Goal: Information Seeking & Learning: Learn about a topic

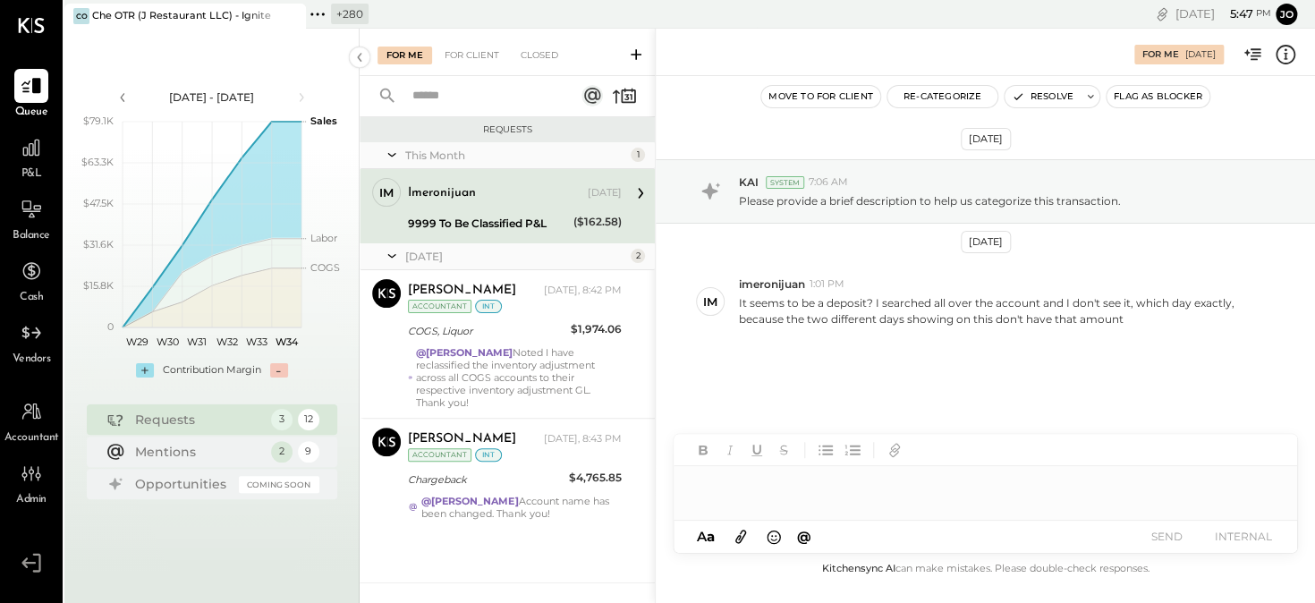
click at [327, 18] on icon at bounding box center [317, 14] width 23 height 23
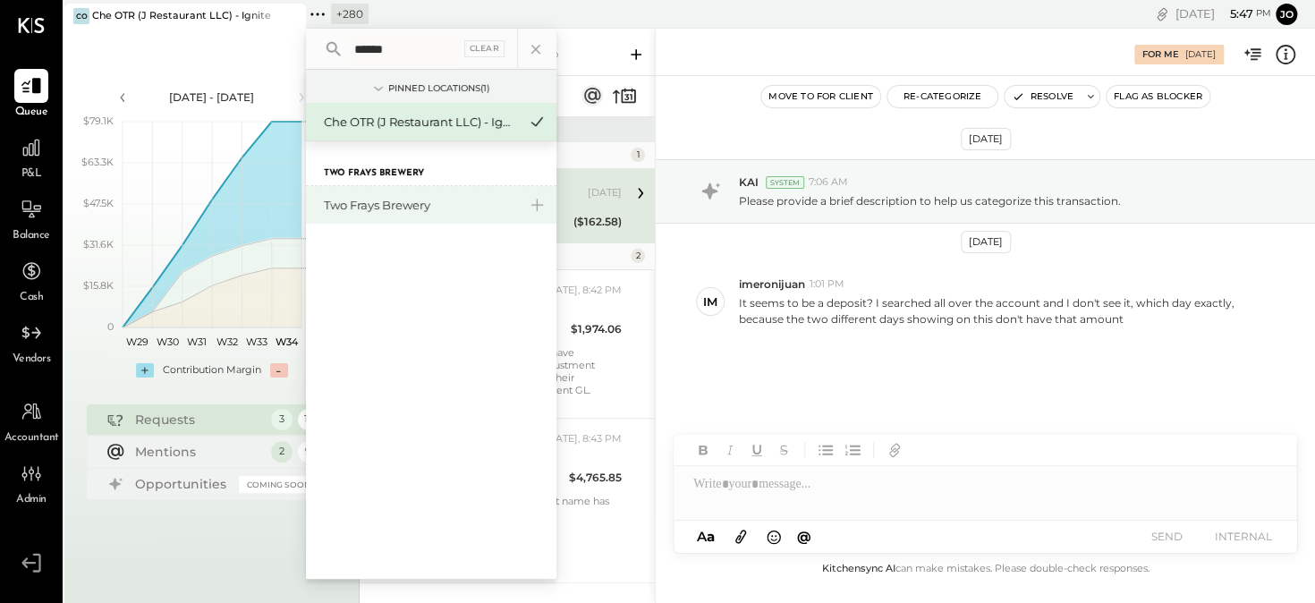
type input "******"
click at [353, 202] on div "Two Frays Brewery" at bounding box center [420, 205] width 193 height 17
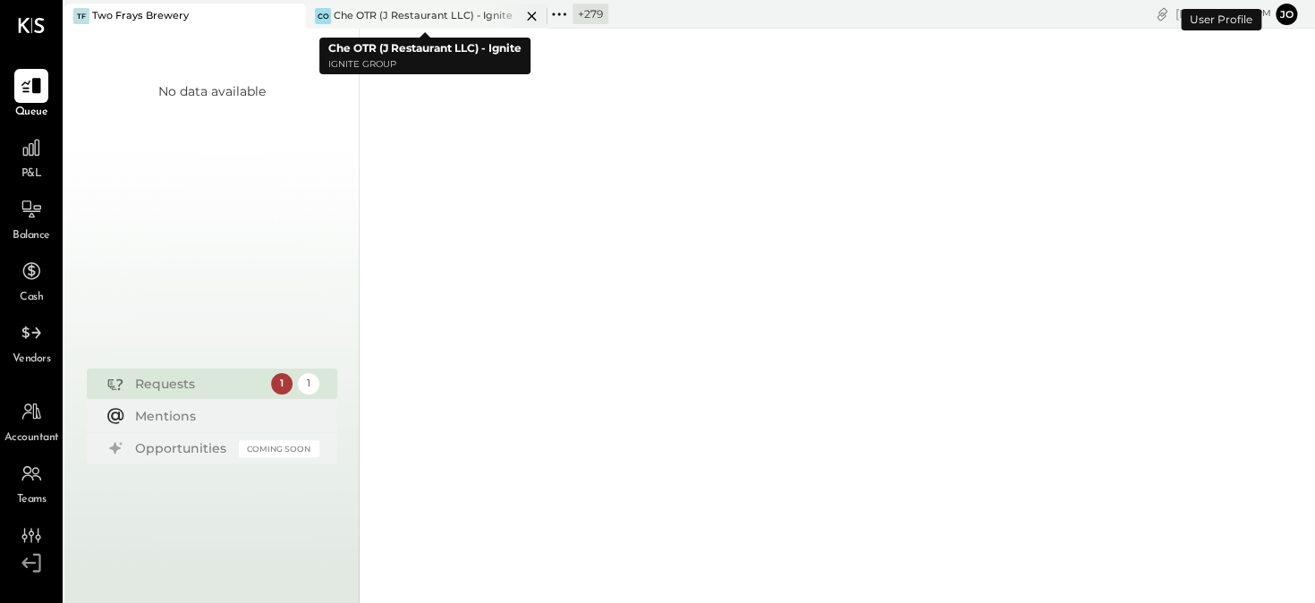
click at [533, 15] on icon at bounding box center [532, 15] width 22 height 21
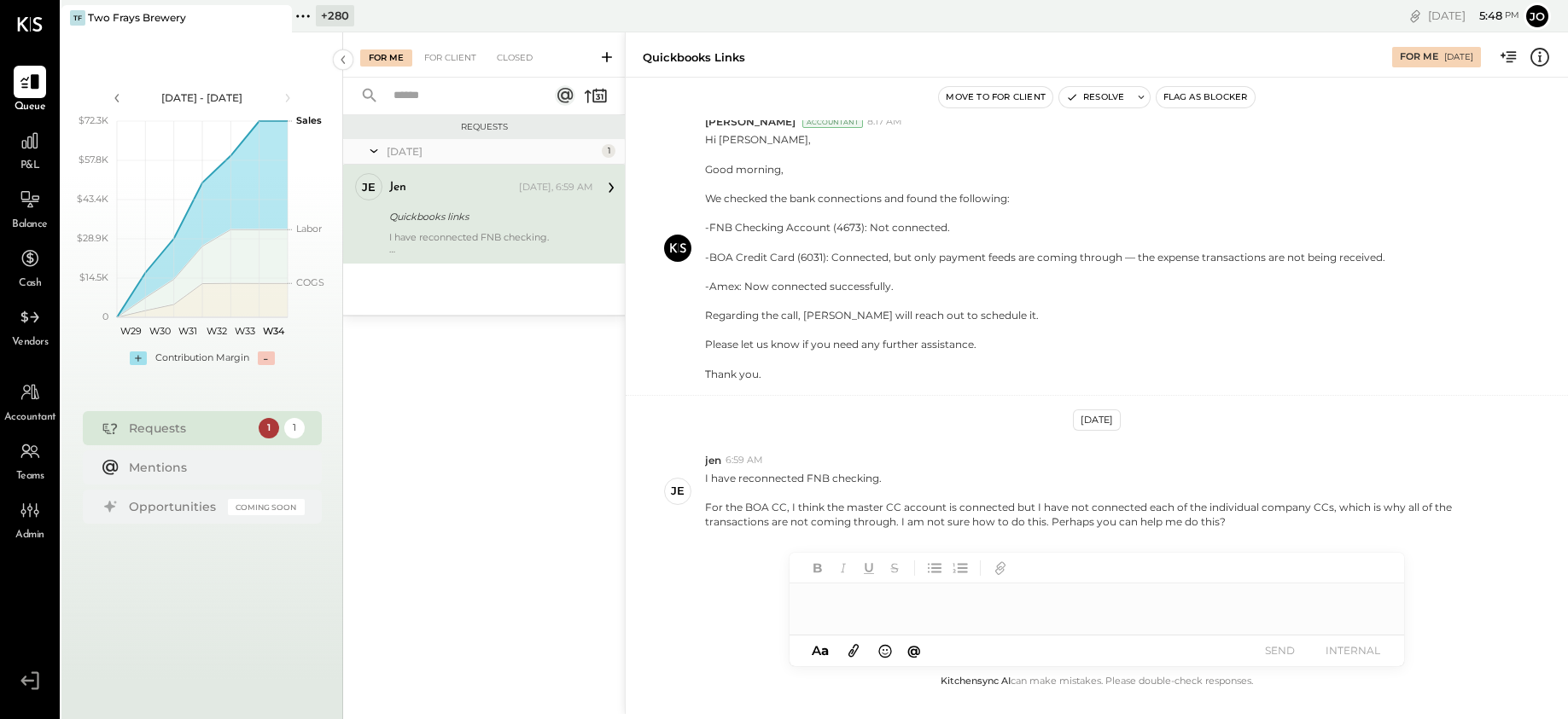
scroll to position [52, 0]
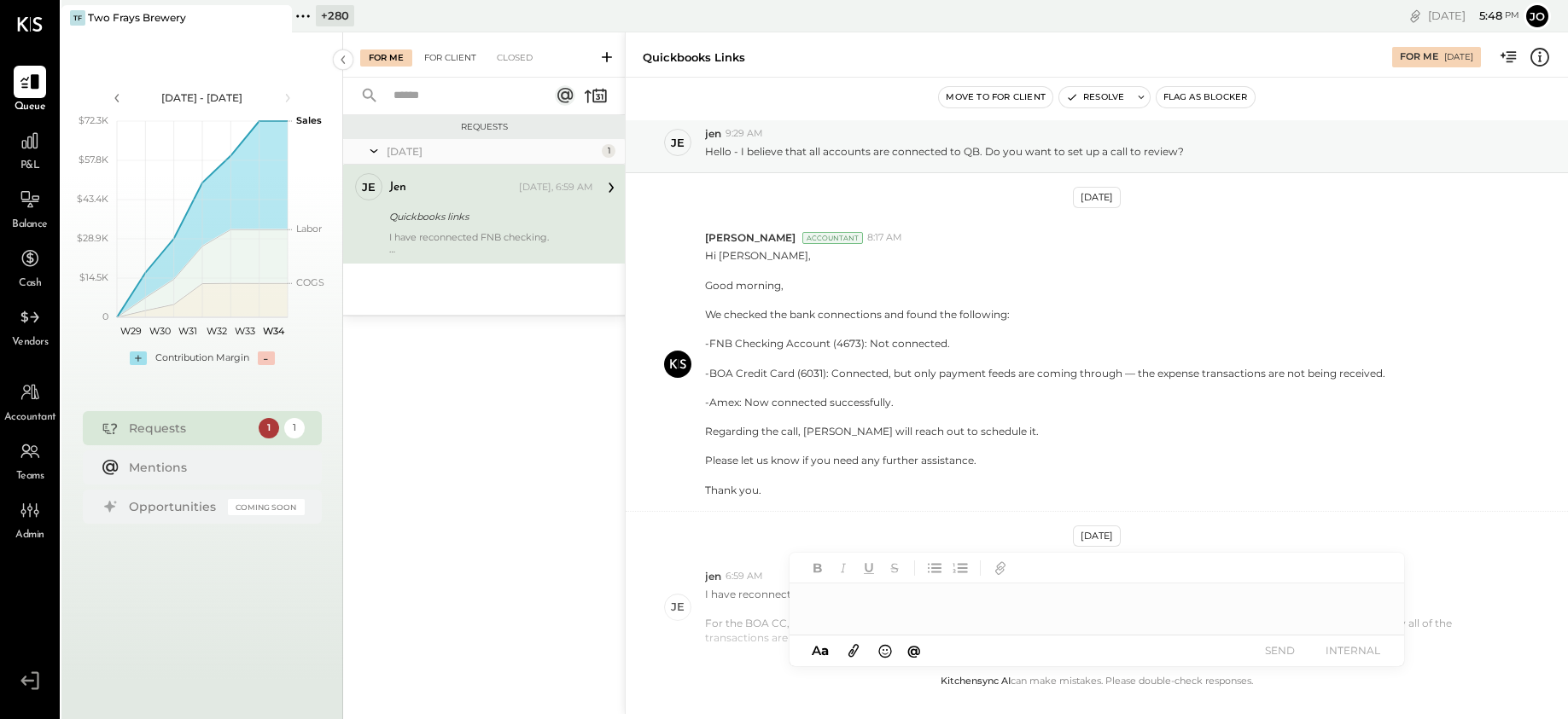
click at [458, 56] on div "For Client" at bounding box center [450, 58] width 69 height 17
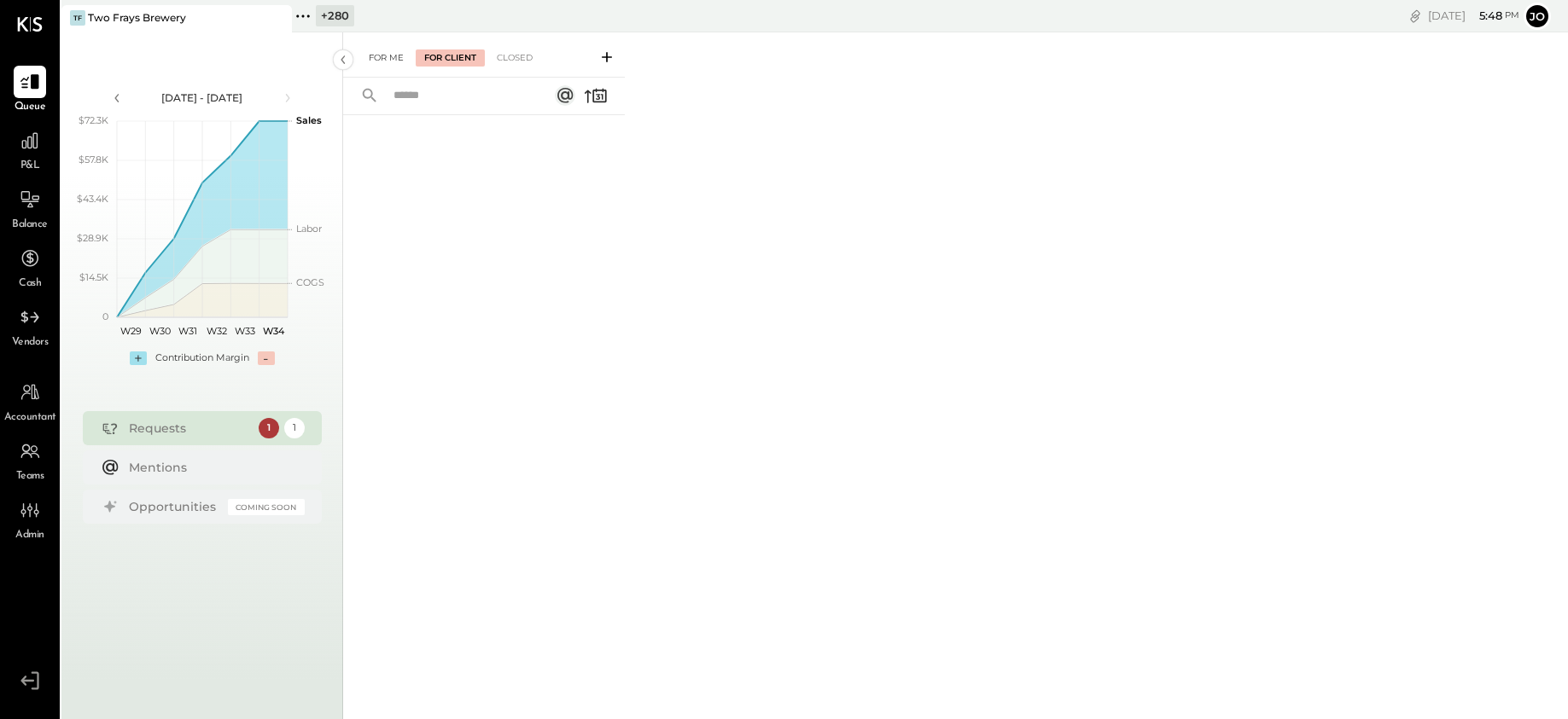
click at [389, 57] on div "For Me" at bounding box center [386, 58] width 52 height 17
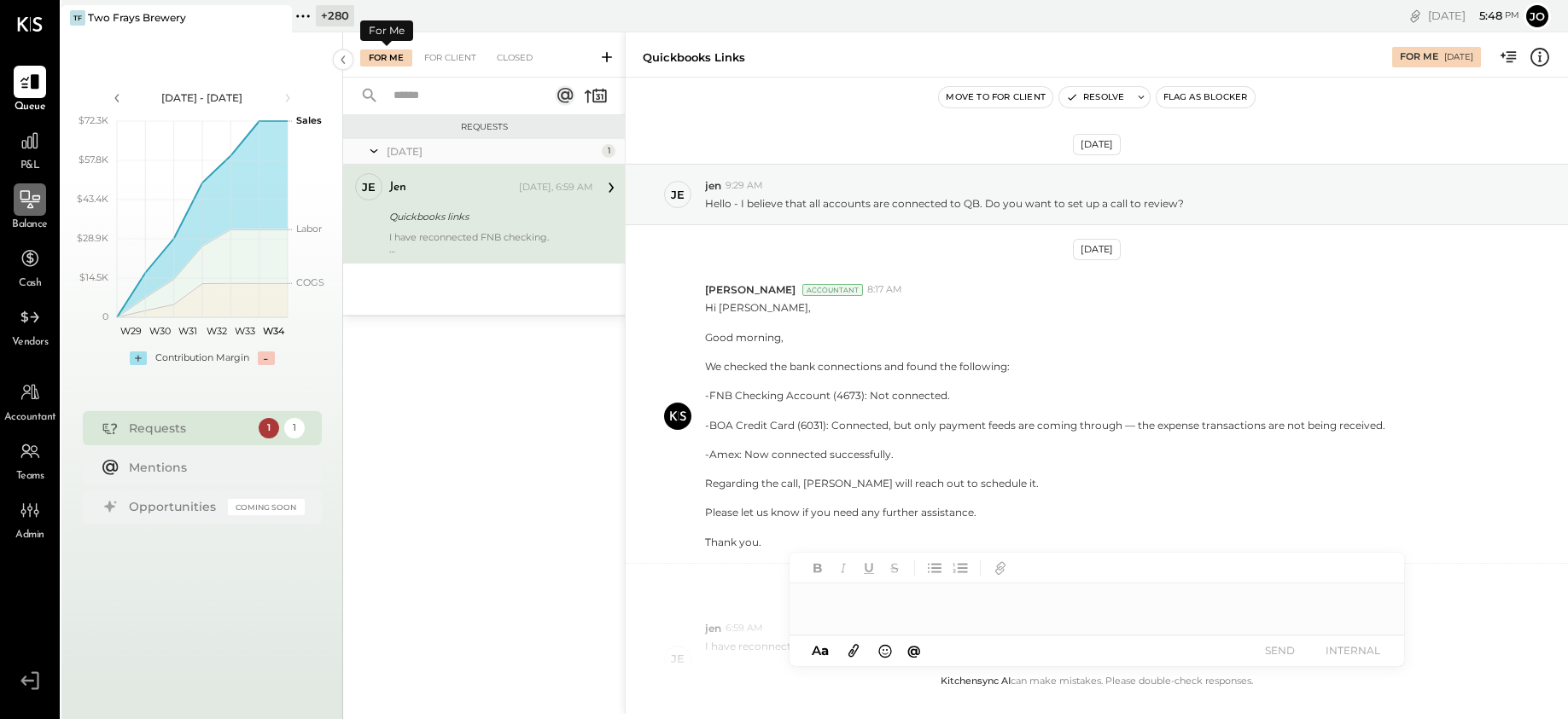
scroll to position [168, 0]
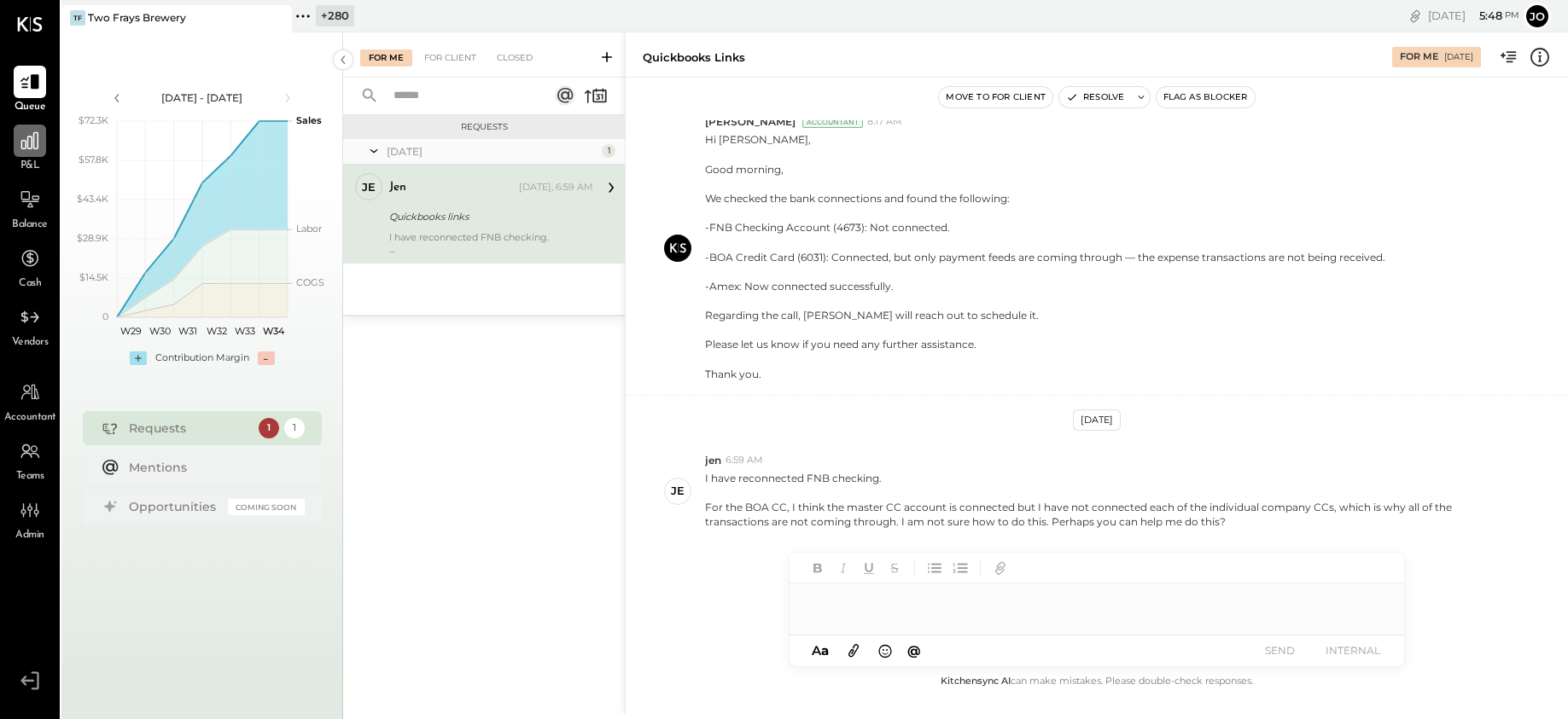
click at [22, 154] on div at bounding box center [30, 141] width 32 height 32
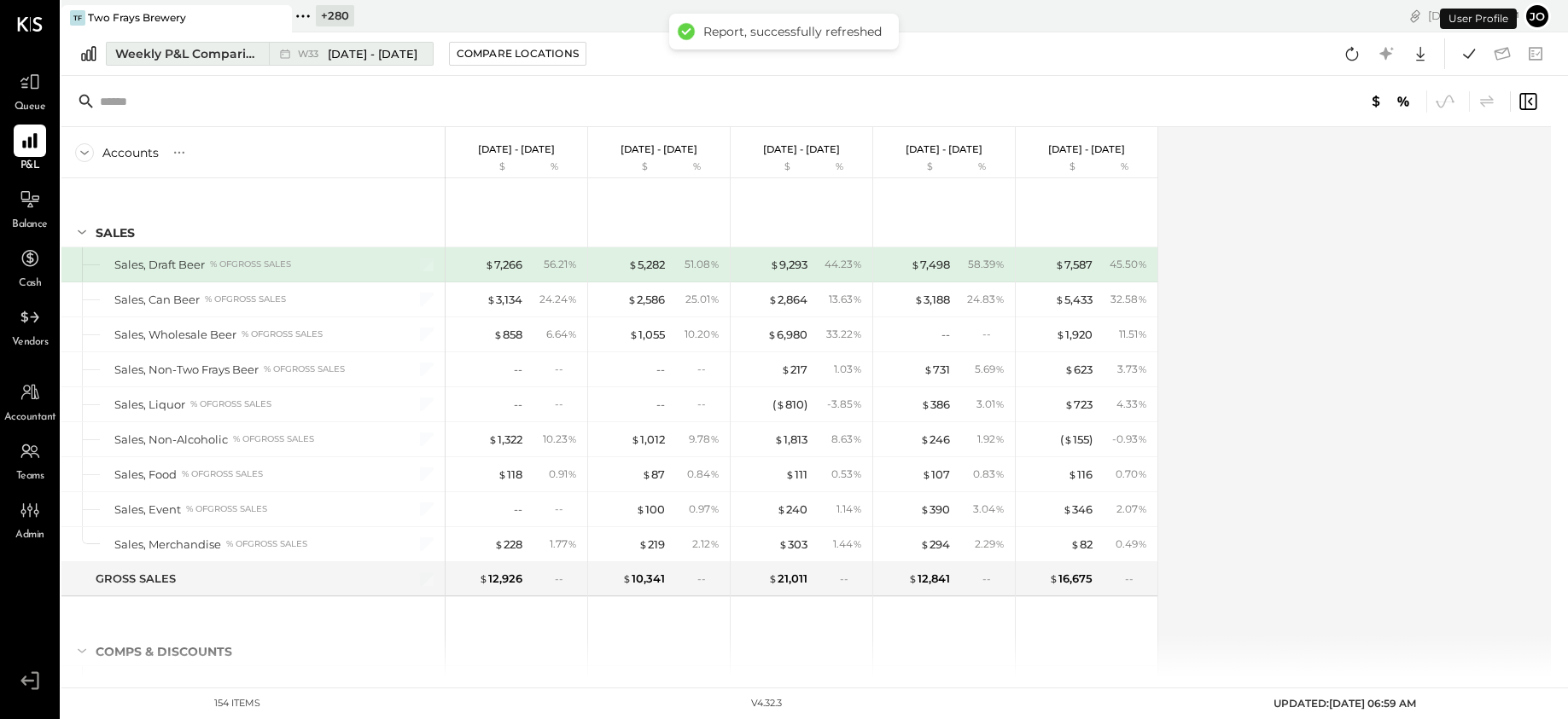
click at [299, 45] on div "W33 [DATE] - [DATE]" at bounding box center [346, 53] width 155 height 22
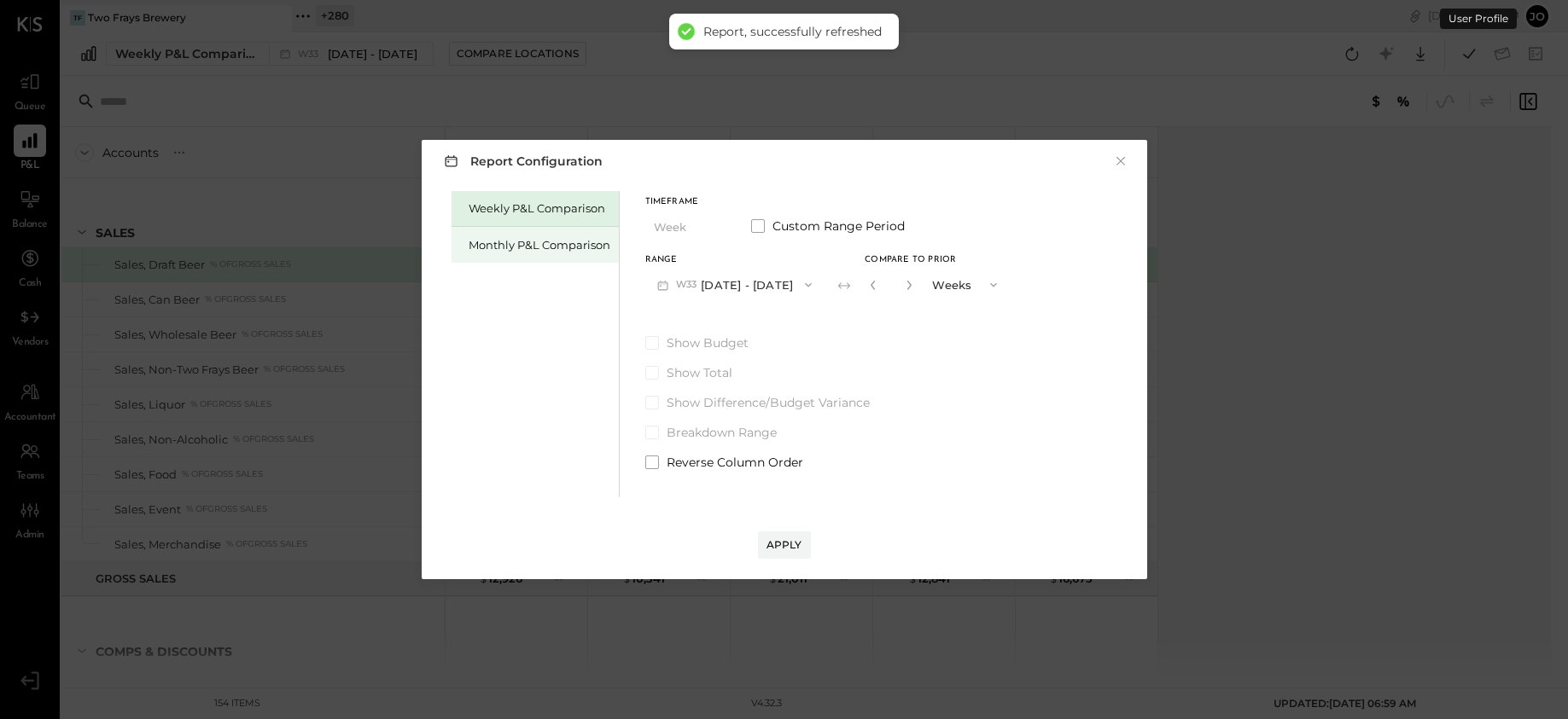
click at [497, 240] on div "Monthly P&L Comparison" at bounding box center [539, 245] width 142 height 16
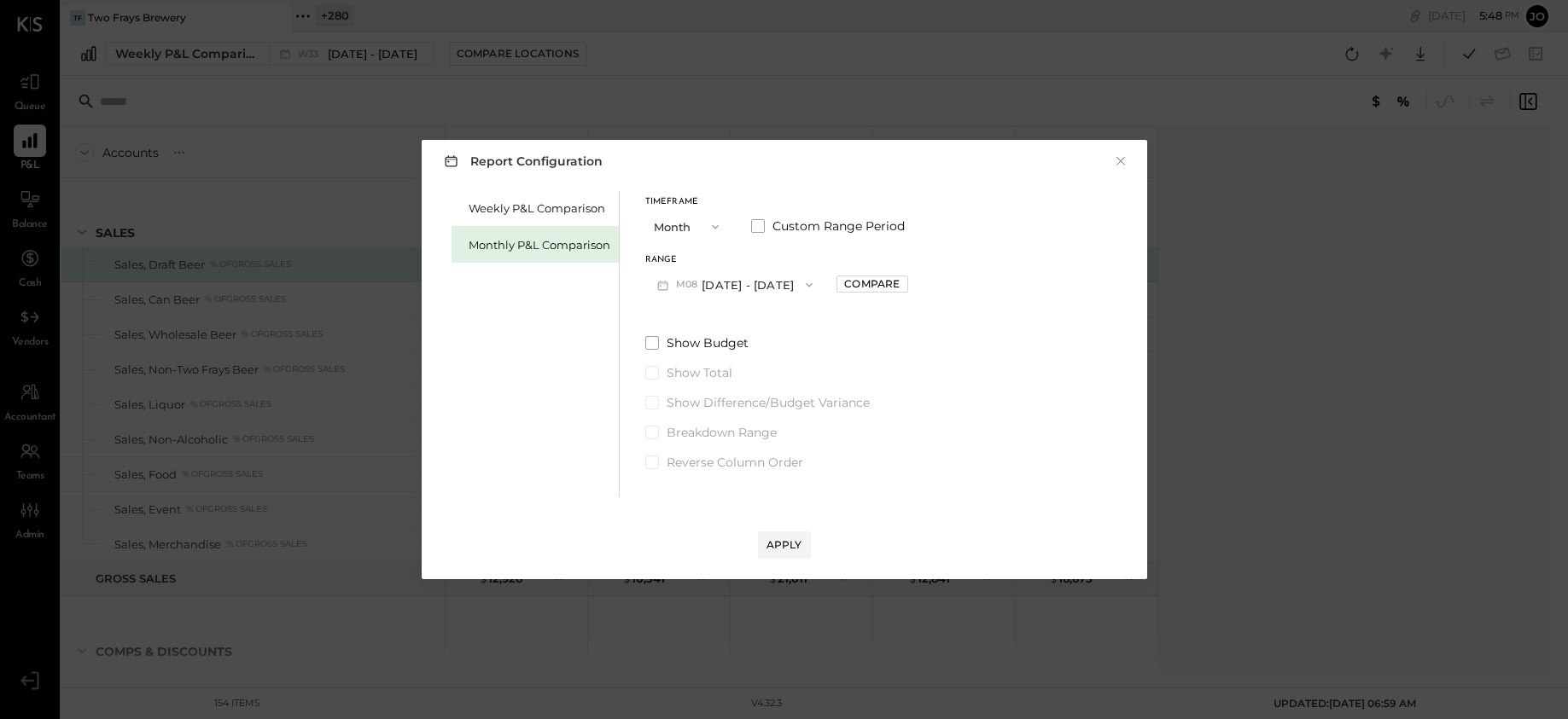
click at [802, 283] on icon "button" at bounding box center [809, 285] width 13 height 13
click at [777, 325] on div "M07 [DATE] - [DATE]" at bounding box center [743, 323] width 195 height 36
click at [851, 272] on div "Range M07 [DATE] - [DATE] Compare" at bounding box center [777, 277] width 263 height 45
click at [856, 277] on div "Compare" at bounding box center [872, 283] width 55 height 14
click at [906, 288] on div "*" at bounding box center [911, 284] width 92 height 31
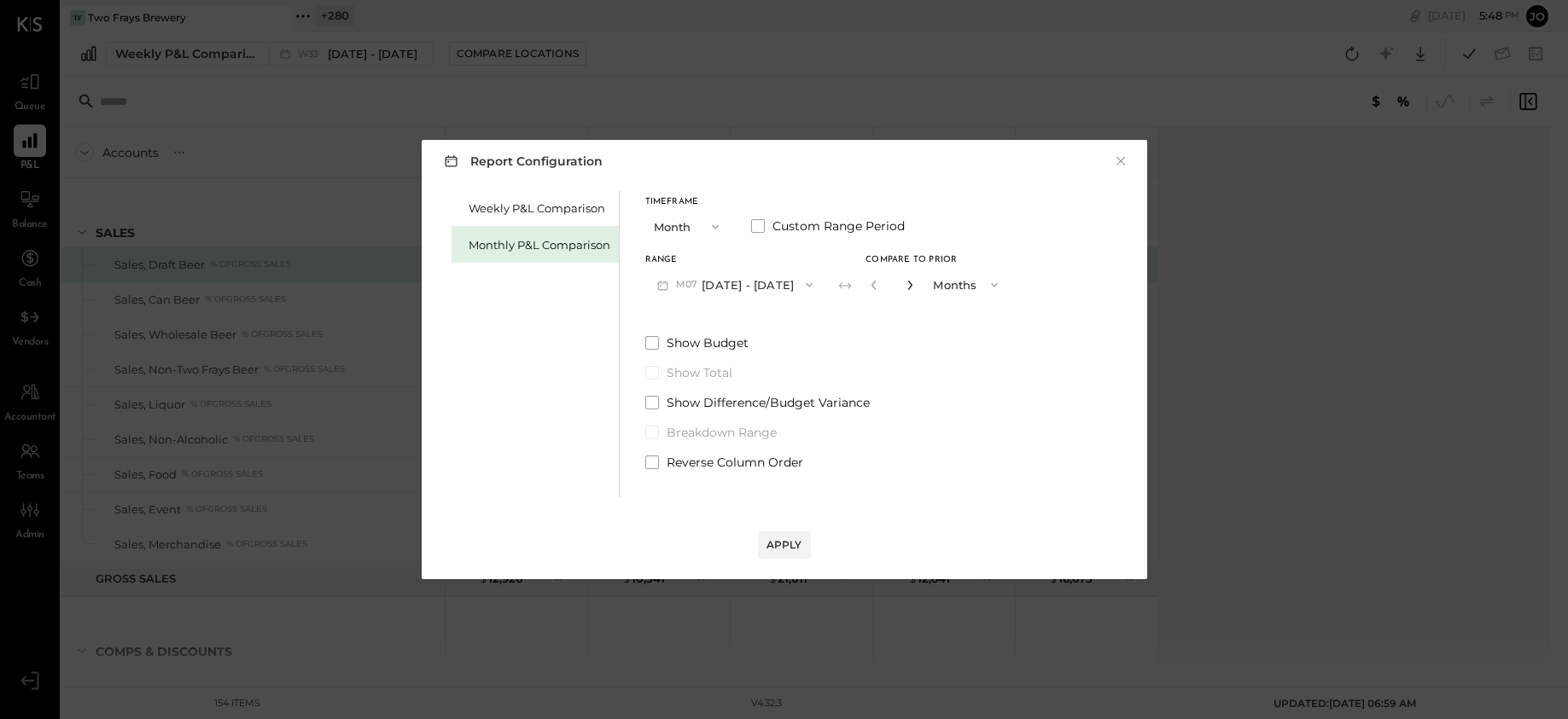
click at [905, 287] on icon "button" at bounding box center [910, 285] width 10 height 10
type input "*"
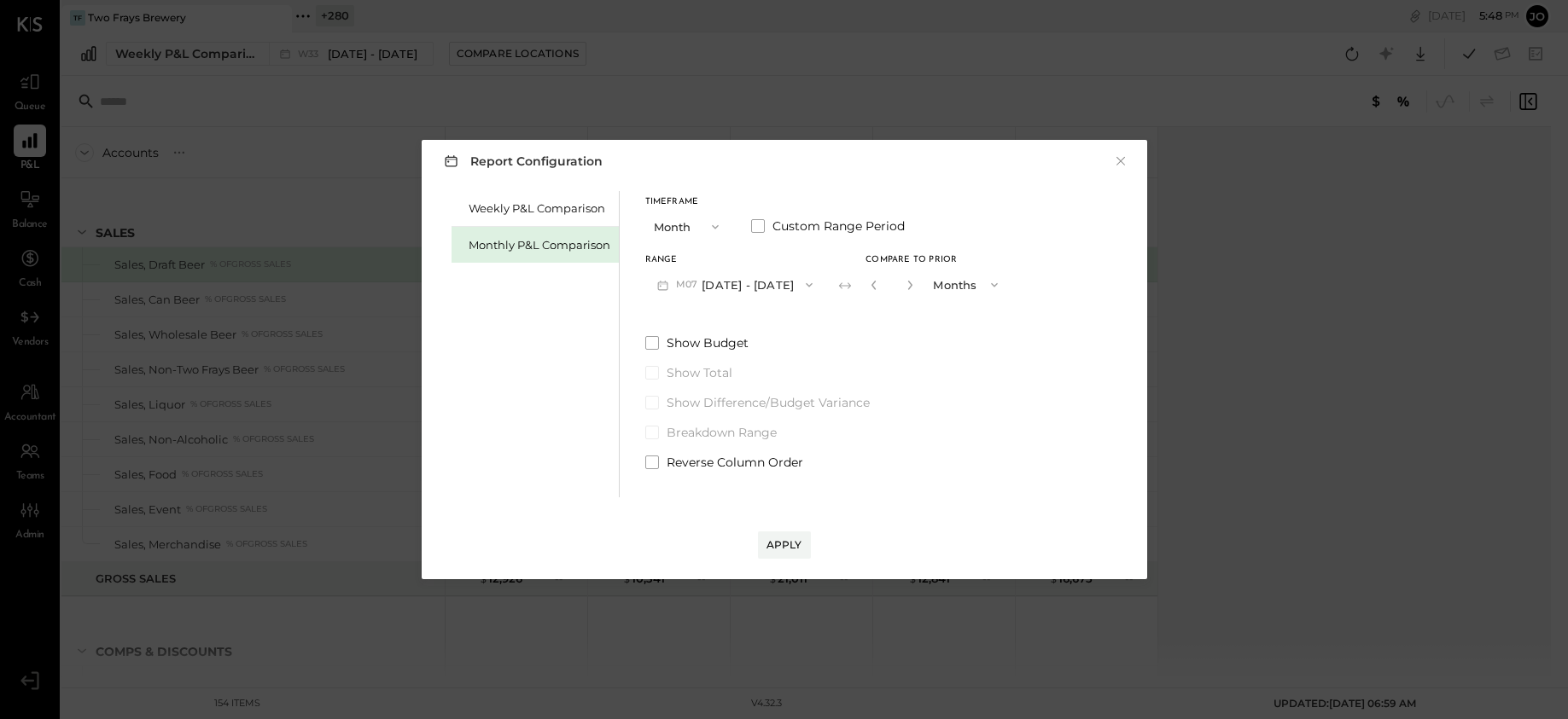
click at [794, 529] on div "Apply" at bounding box center [784, 528] width 691 height 61
click at [786, 544] on div "Apply" at bounding box center [785, 544] width 36 height 14
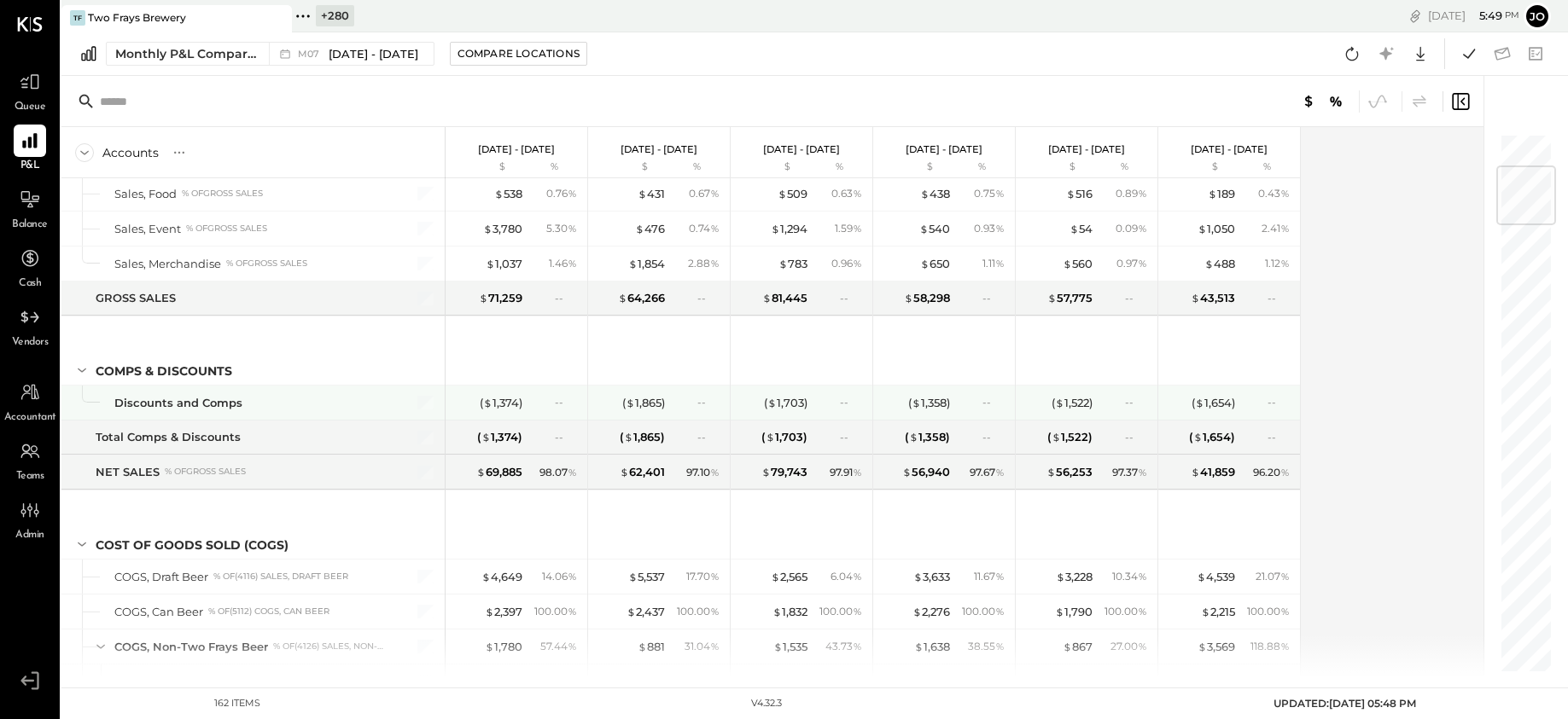
scroll to position [545, 0]
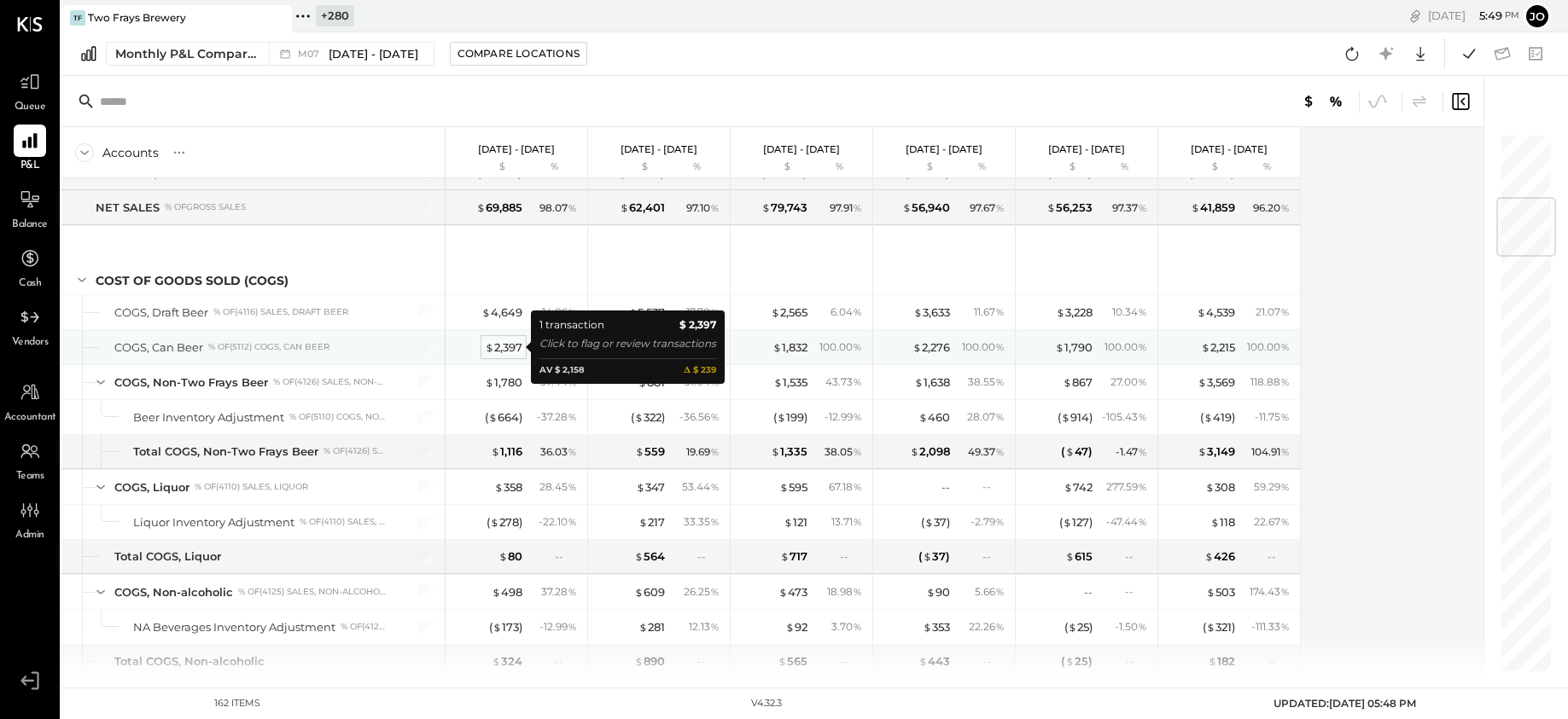
click at [512, 351] on div "$ 2,397" at bounding box center [503, 347] width 37 height 16
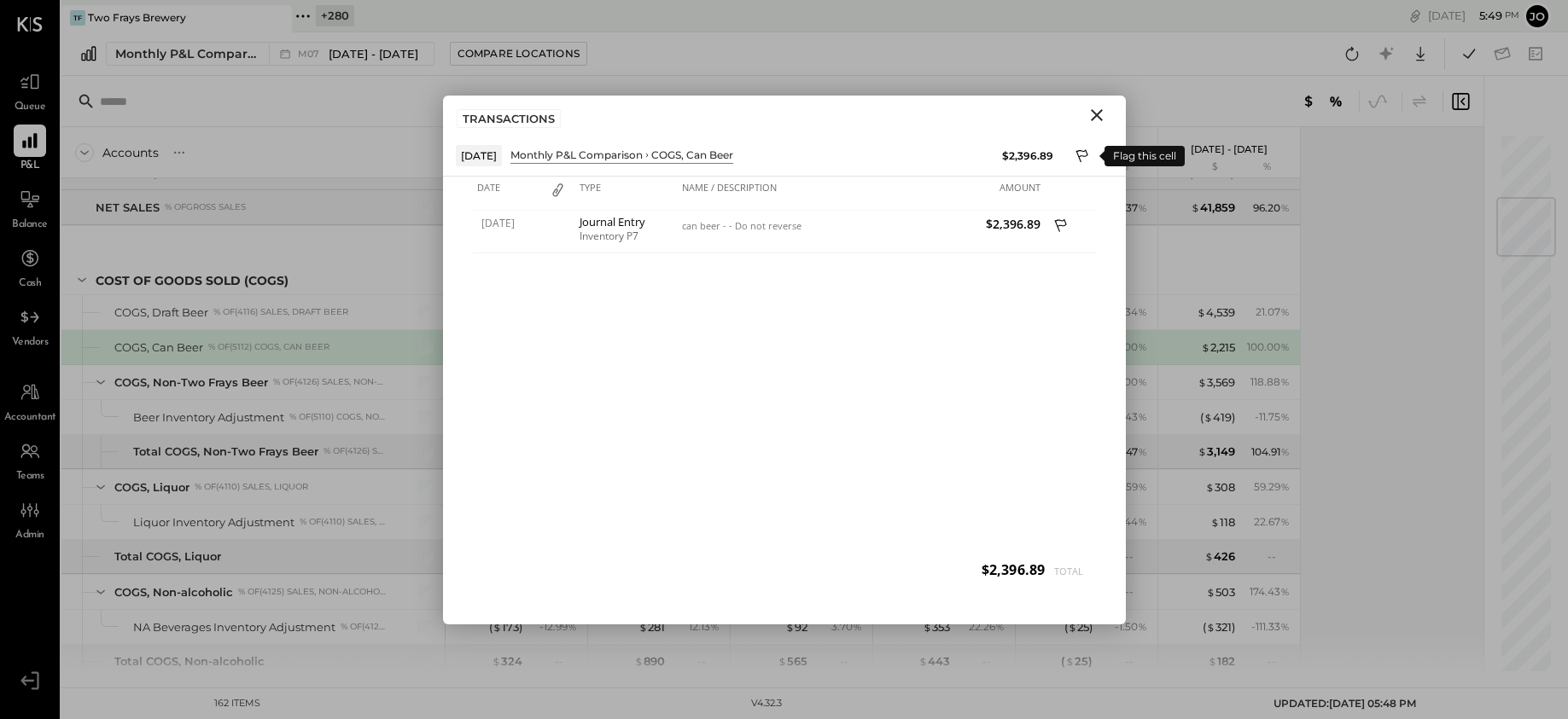
click at [1093, 154] on button at bounding box center [1083, 155] width 26 height 26
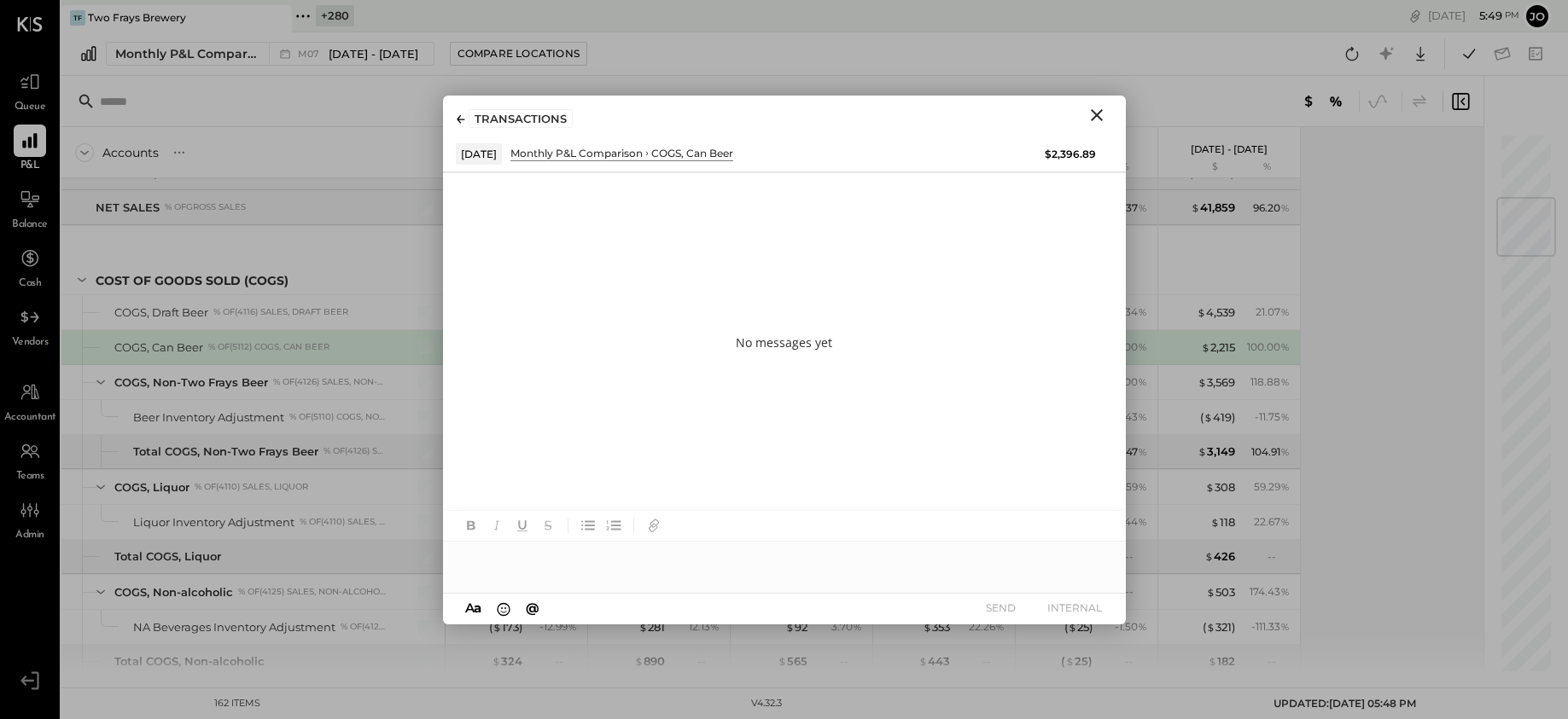
click at [713, 567] on div at bounding box center [784, 559] width 683 height 34
click at [693, 552] on div at bounding box center [784, 559] width 683 height 34
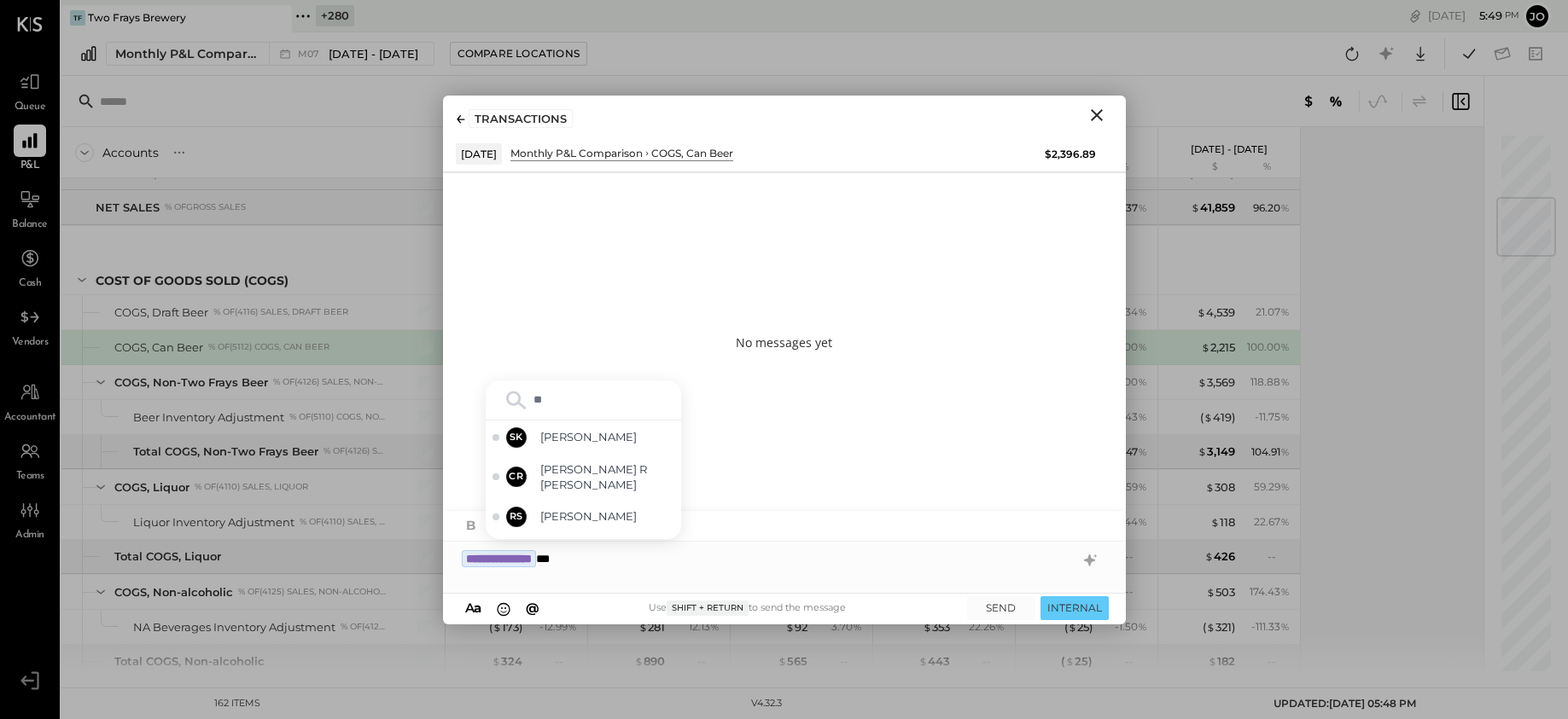
type input "***"
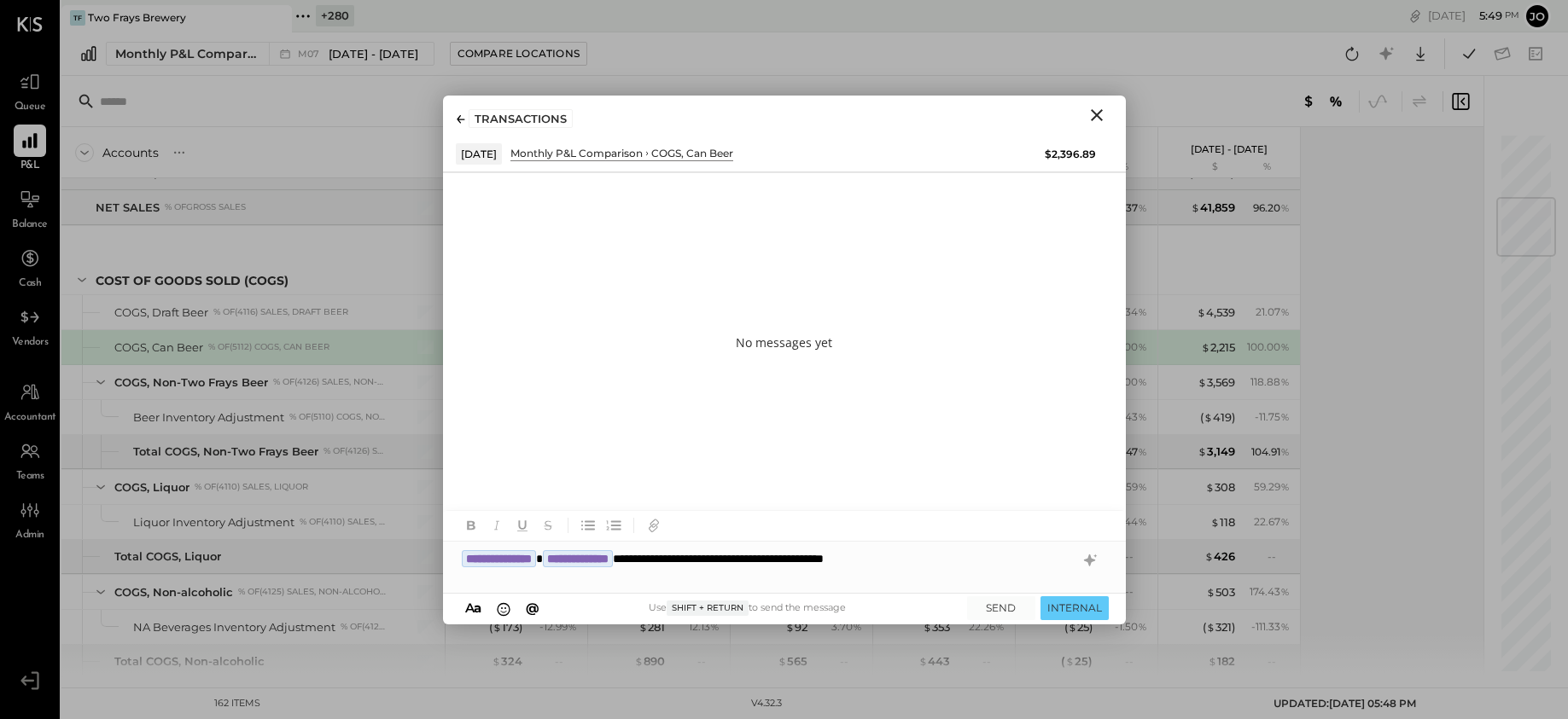
click at [886, 565] on div "**********" at bounding box center [784, 559] width 683 height 34
click at [1067, 574] on button "INTERNAL" at bounding box center [1075, 608] width 69 height 23
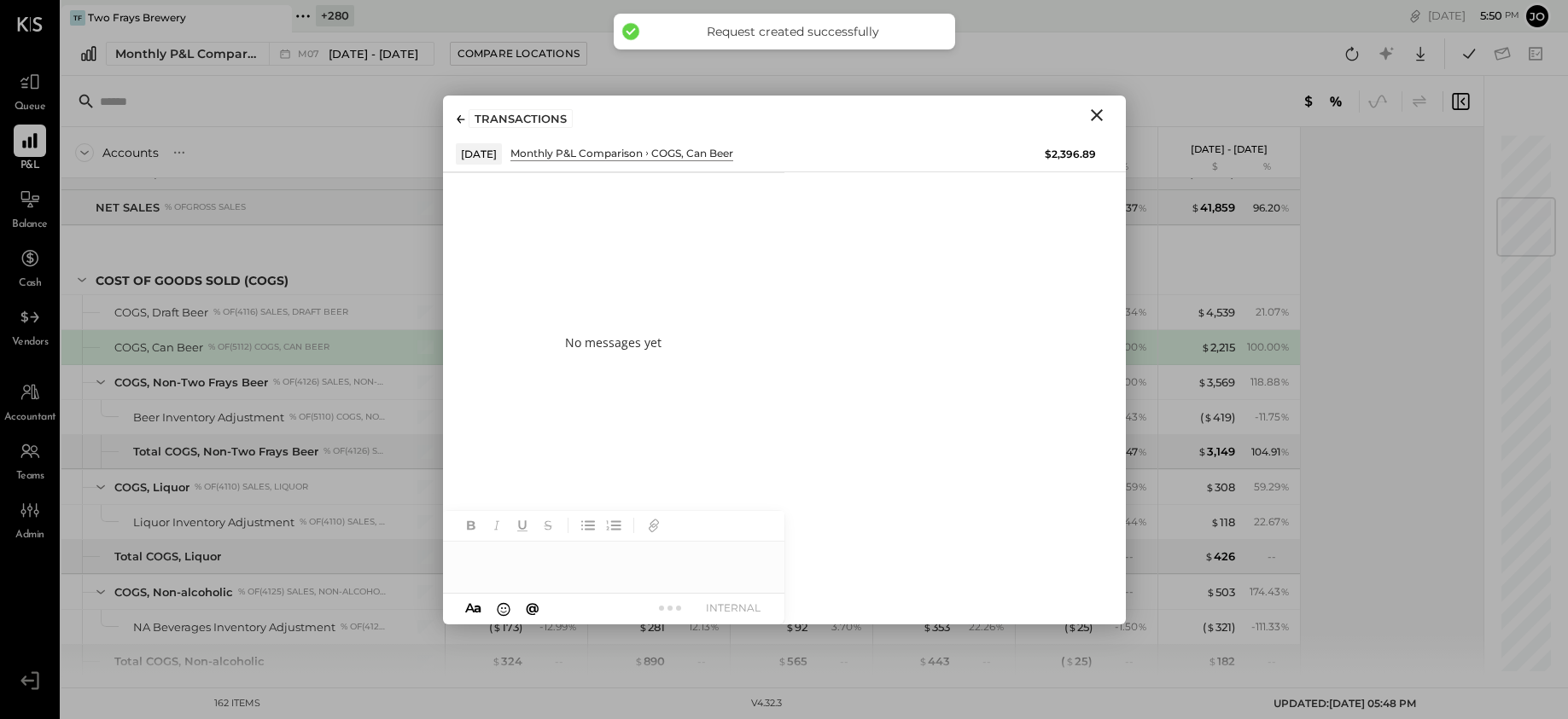
click at [1104, 116] on icon "Close" at bounding box center [1096, 114] width 20 height 20
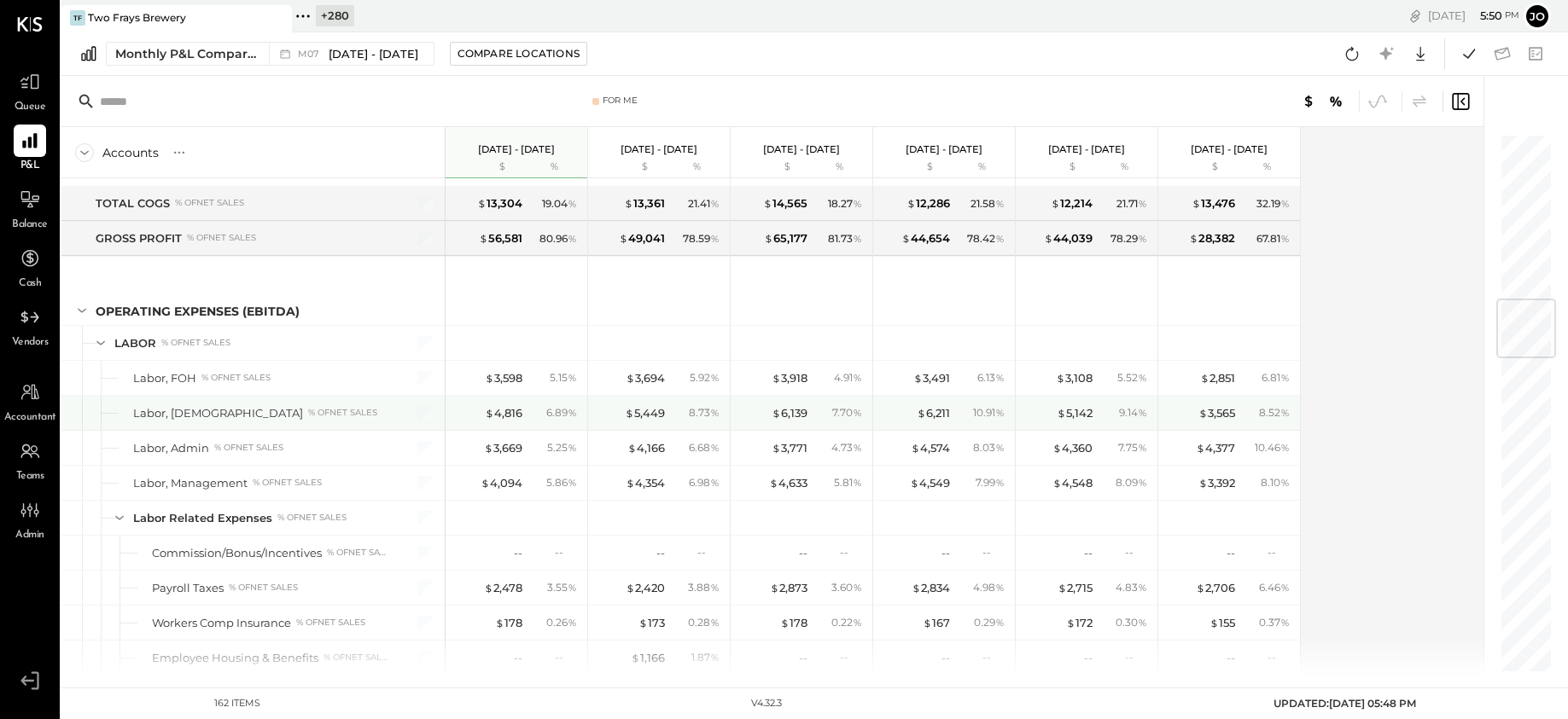
scroll to position [1391, 0]
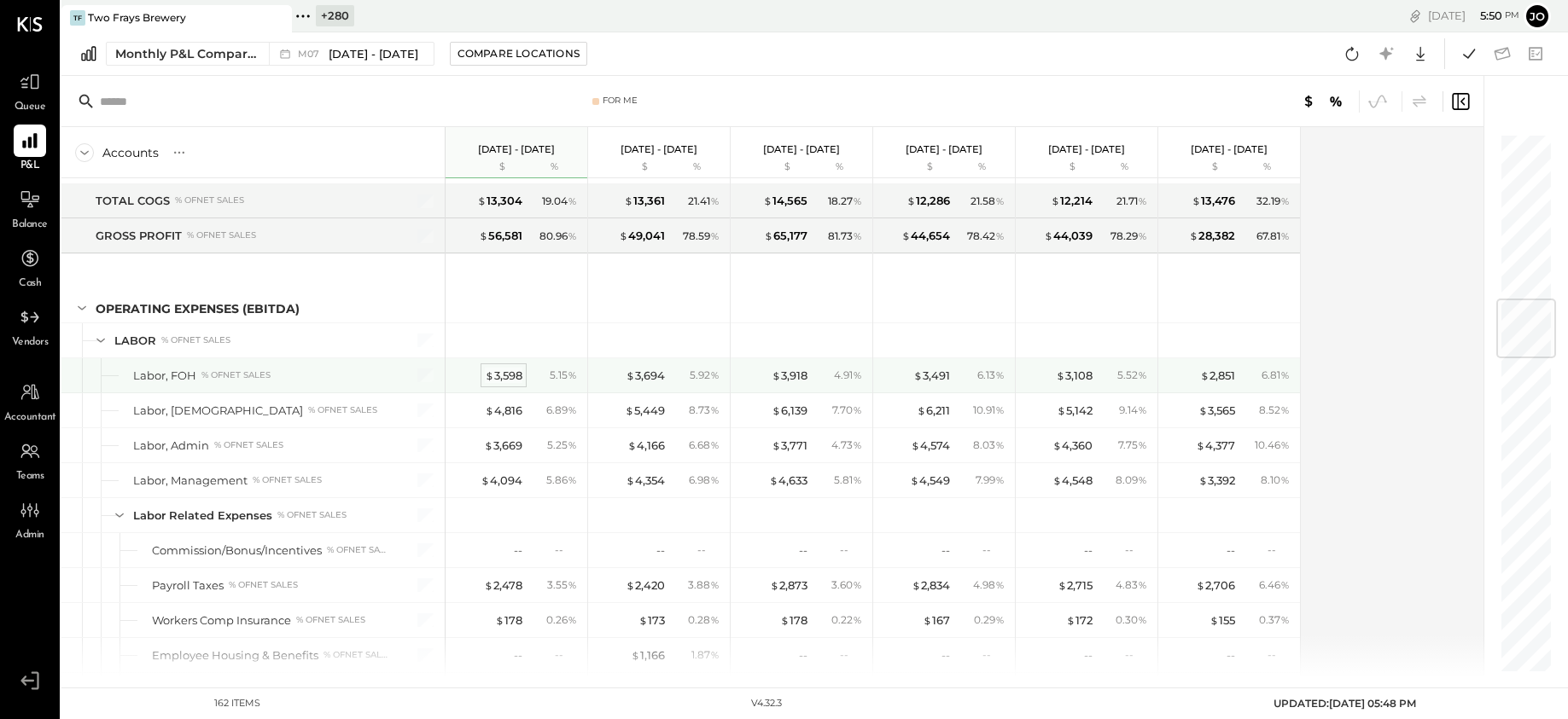
click at [518, 370] on div "$ 3,598" at bounding box center [503, 376] width 37 height 16
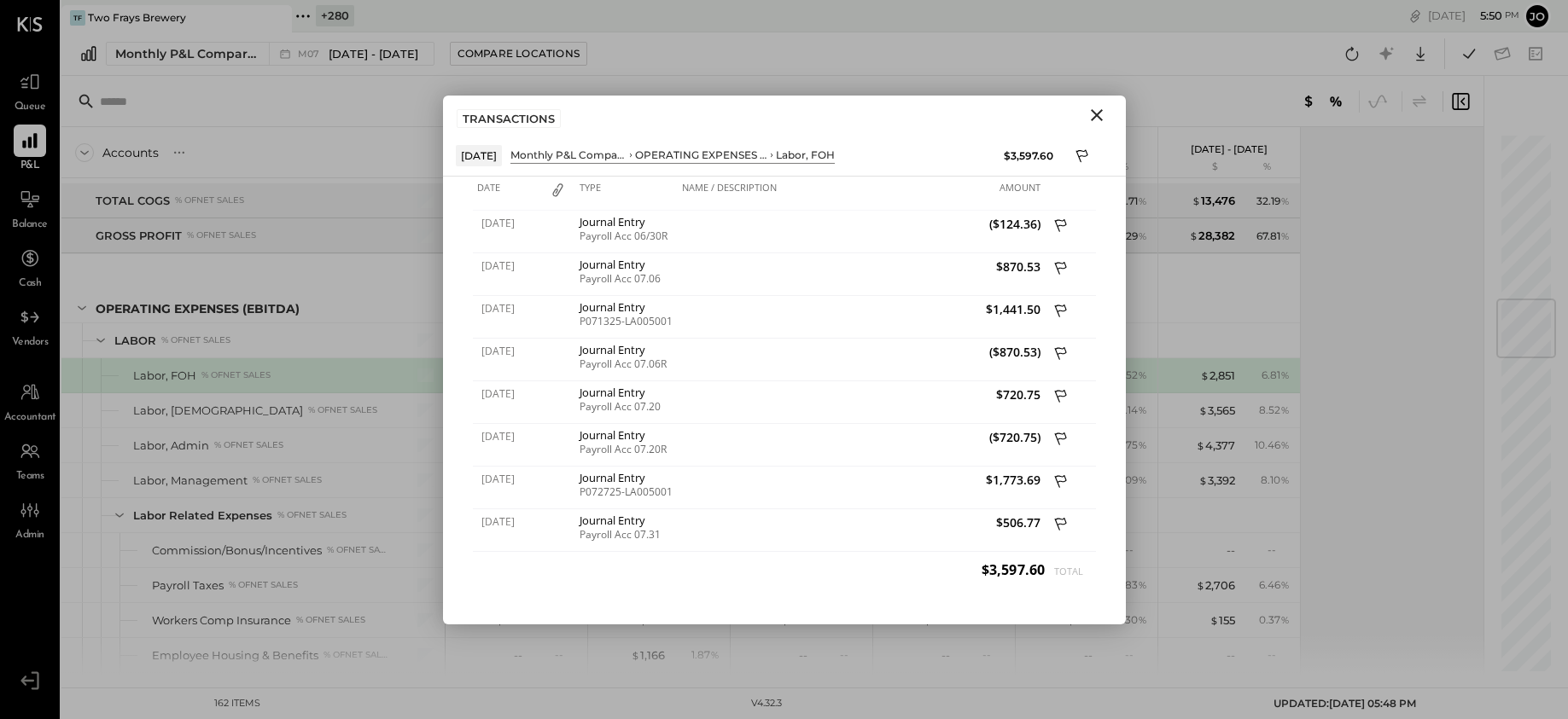
click at [1095, 120] on icon "Close" at bounding box center [1096, 114] width 20 height 20
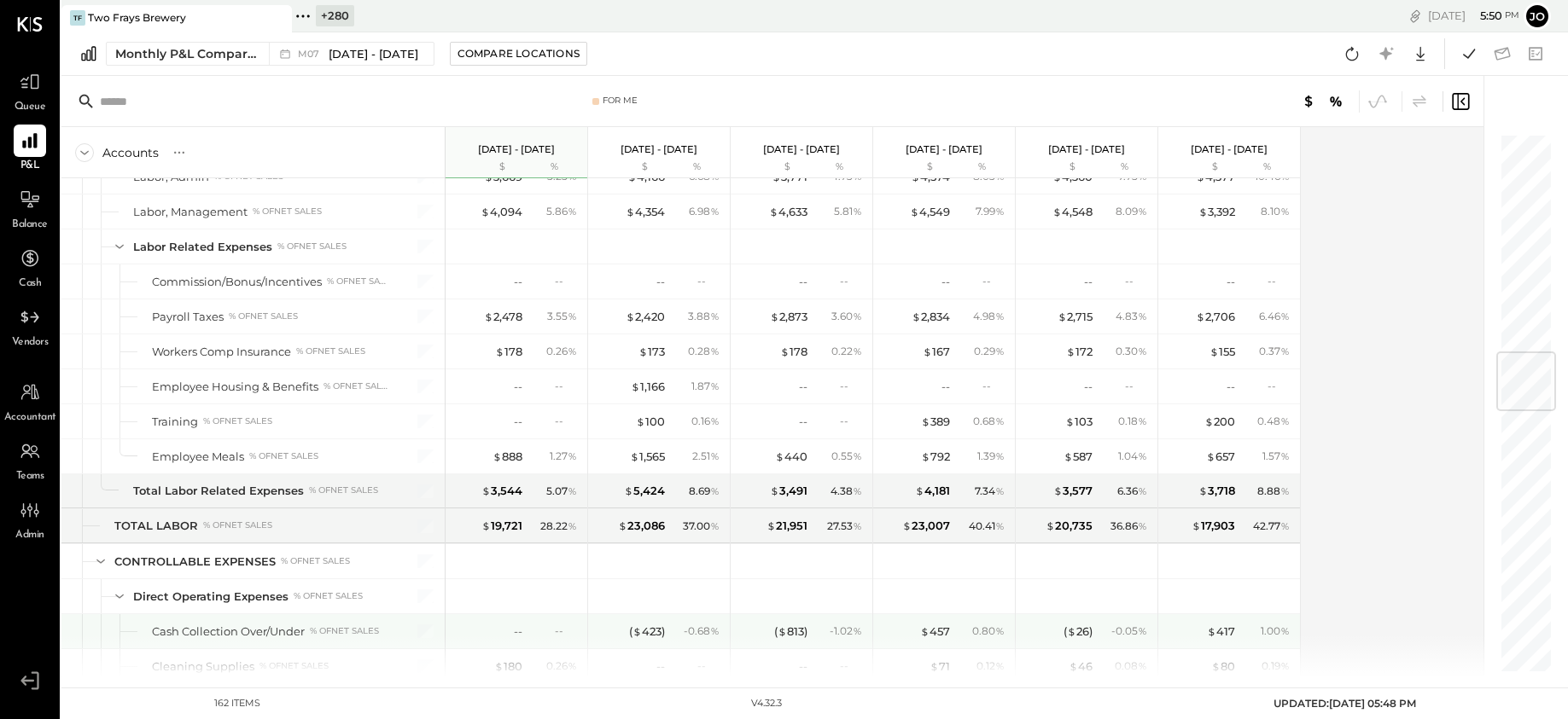
scroll to position [1889, 0]
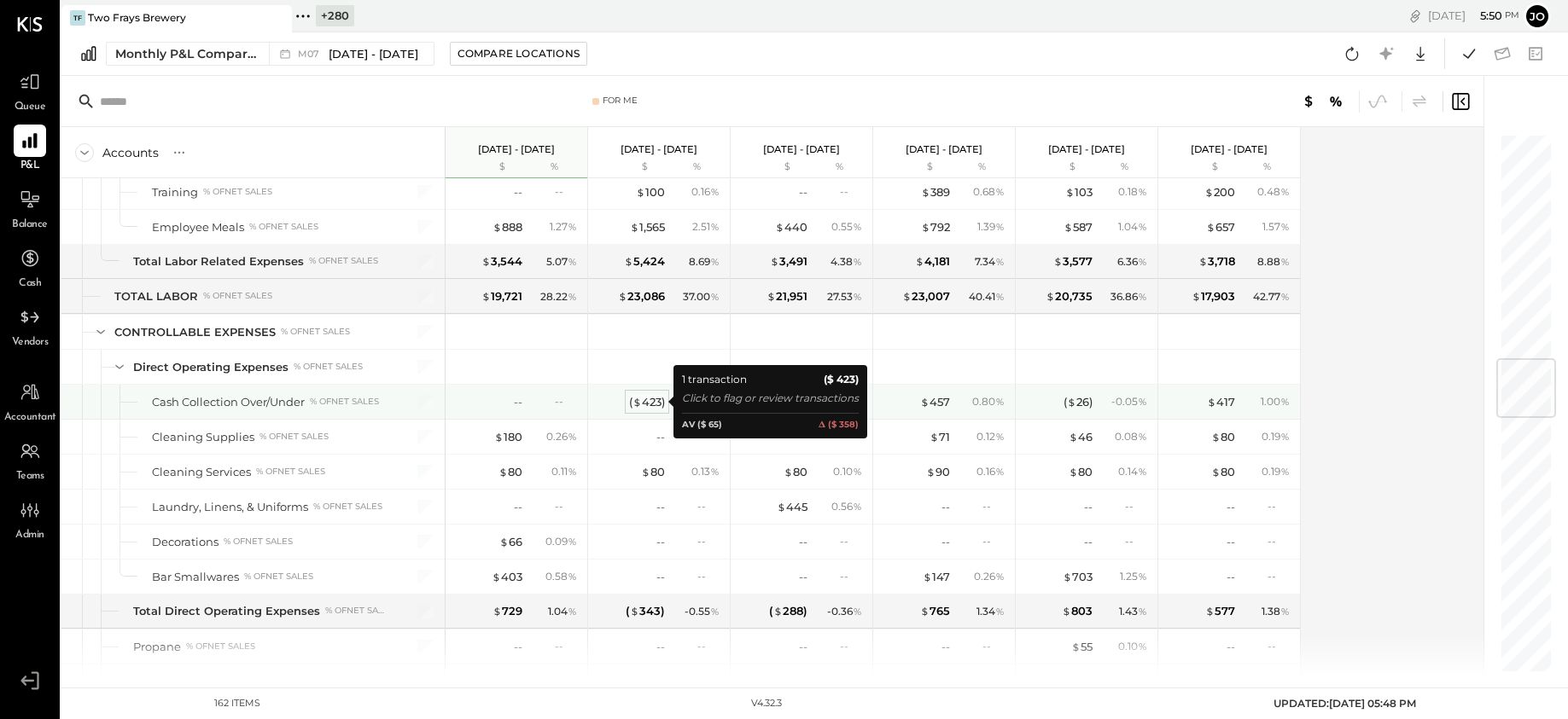
click at [636, 399] on span "$" at bounding box center [637, 401] width 10 height 13
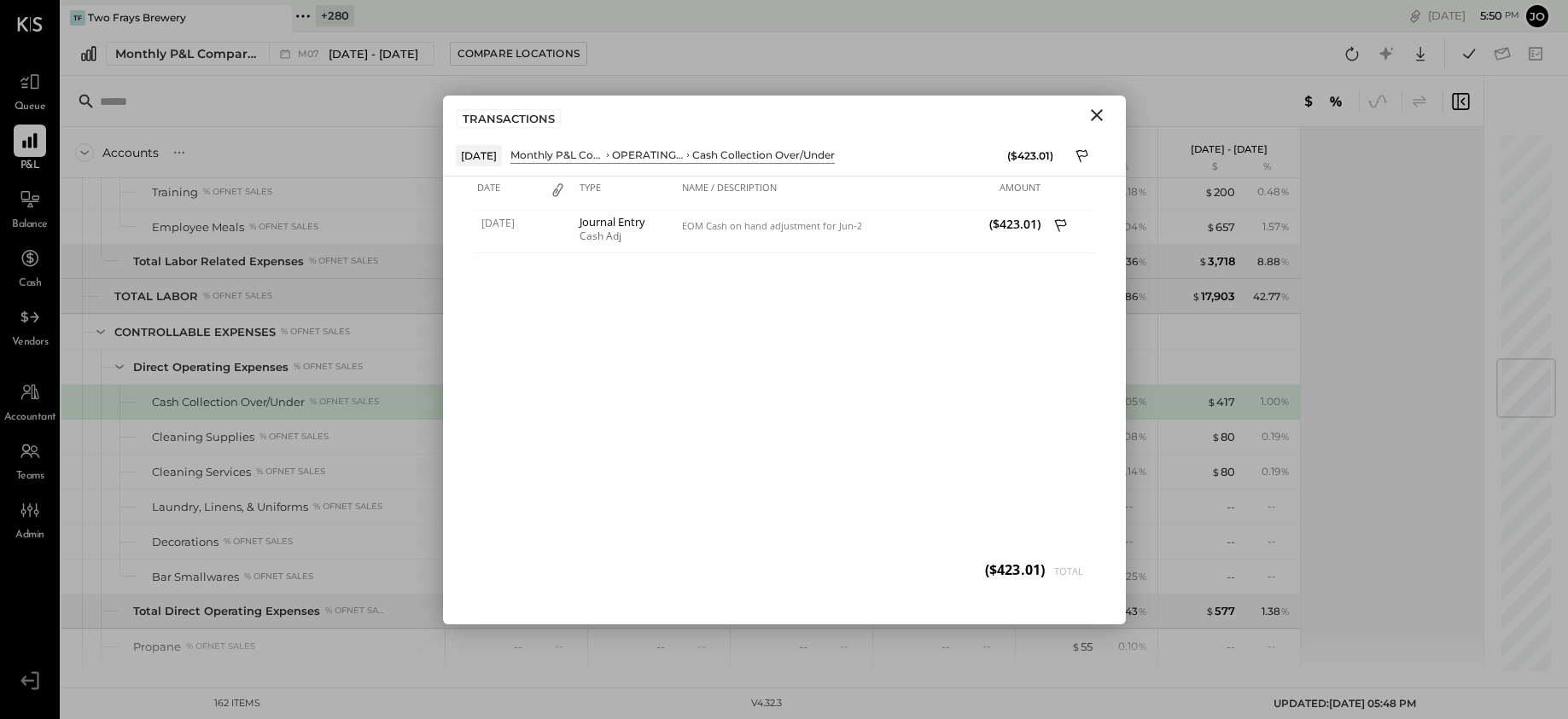
click at [1112, 117] on div "TRANSACTIONS" at bounding box center [784, 114] width 683 height 39
click at [1102, 118] on icon "Close" at bounding box center [1096, 114] width 20 height 20
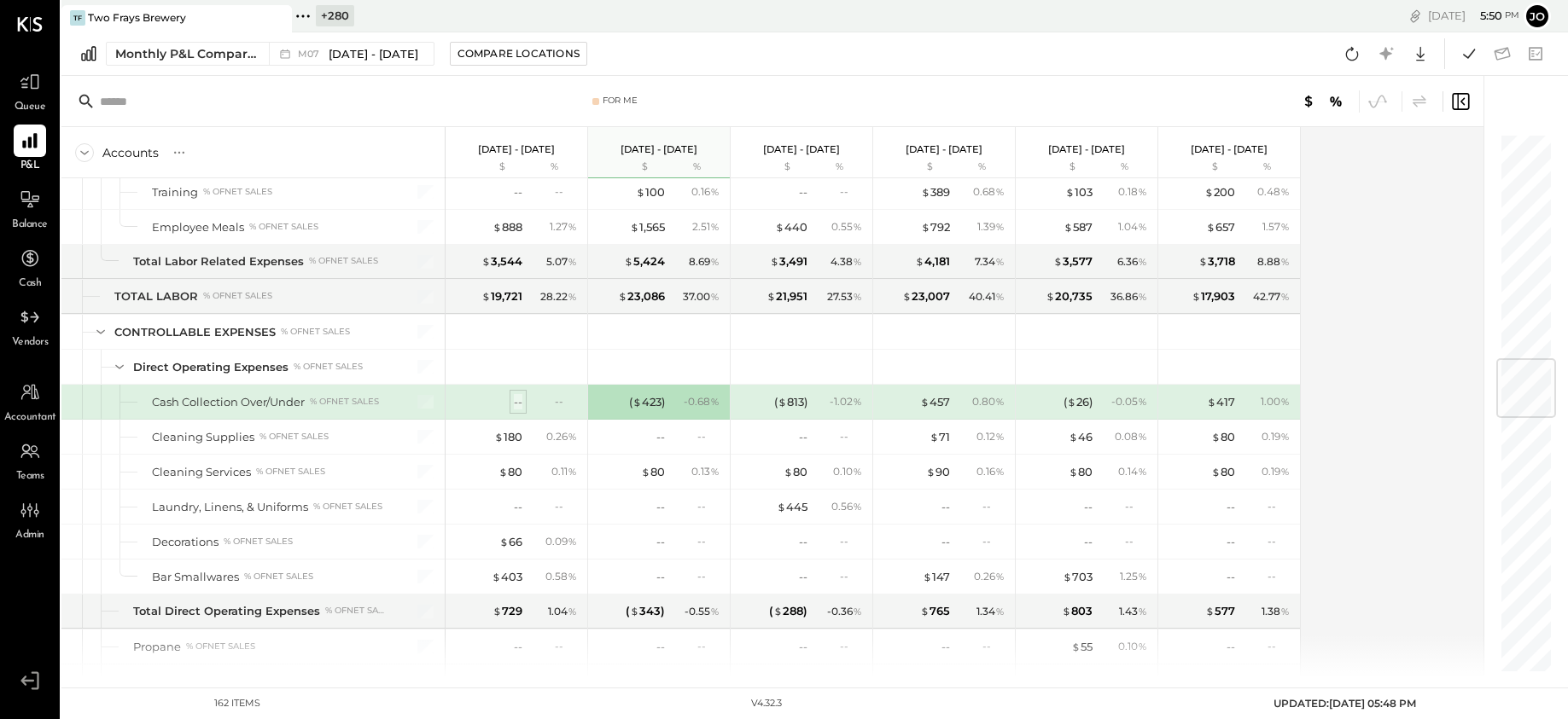
click at [521, 401] on div "--" at bounding box center [518, 401] width 9 height 16
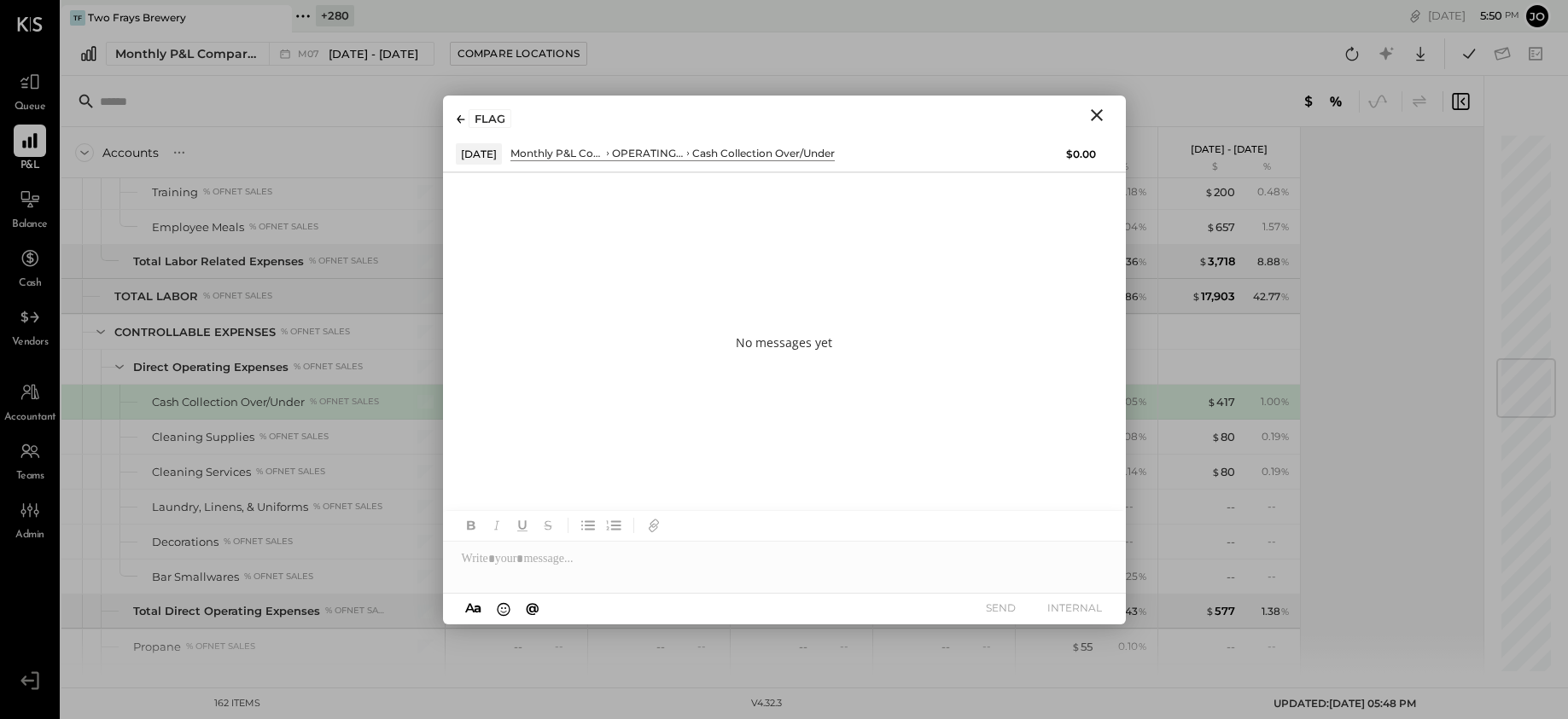
click at [770, 574] on div at bounding box center [784, 552] width 683 height 82
click at [768, 574] on div at bounding box center [784, 552] width 683 height 82
click at [758, 565] on div at bounding box center [784, 559] width 683 height 34
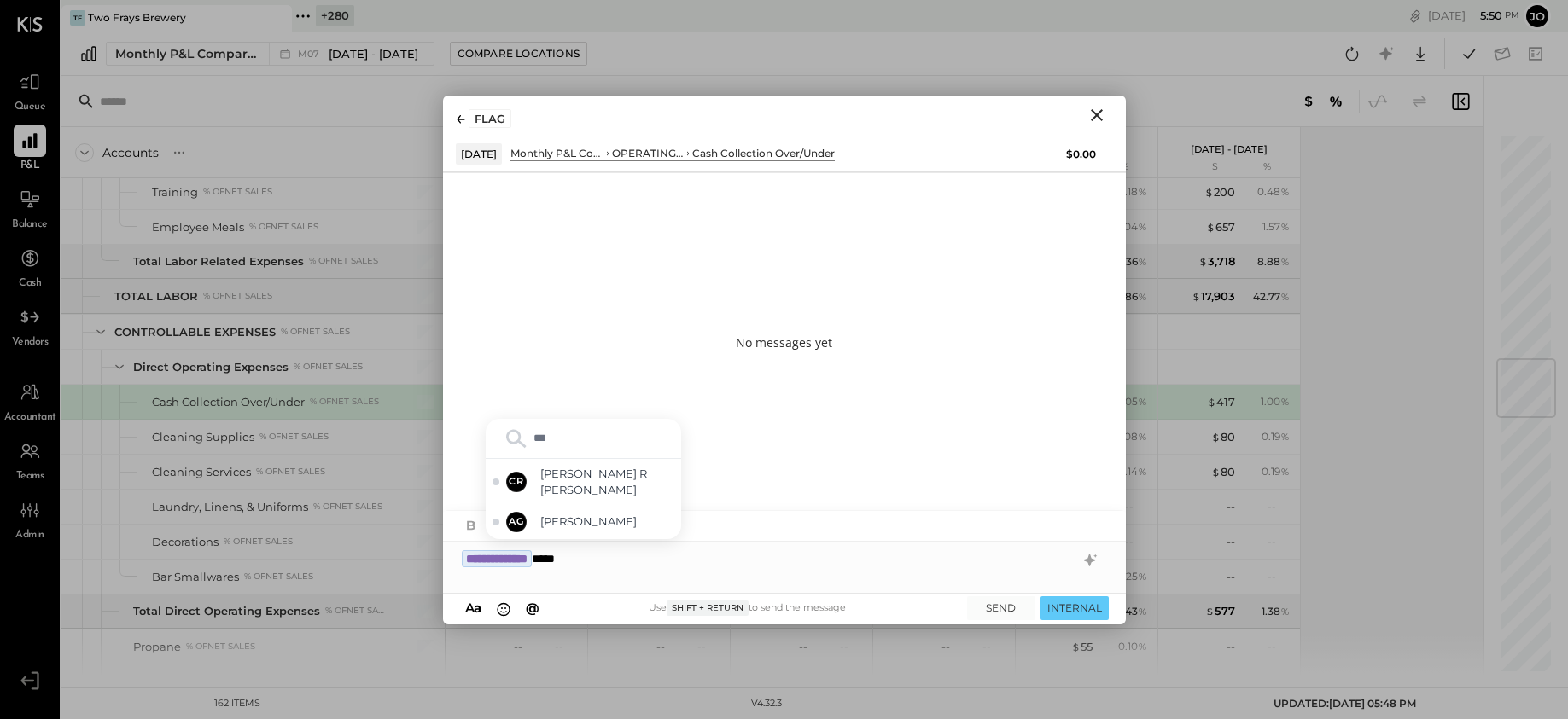
type input "****"
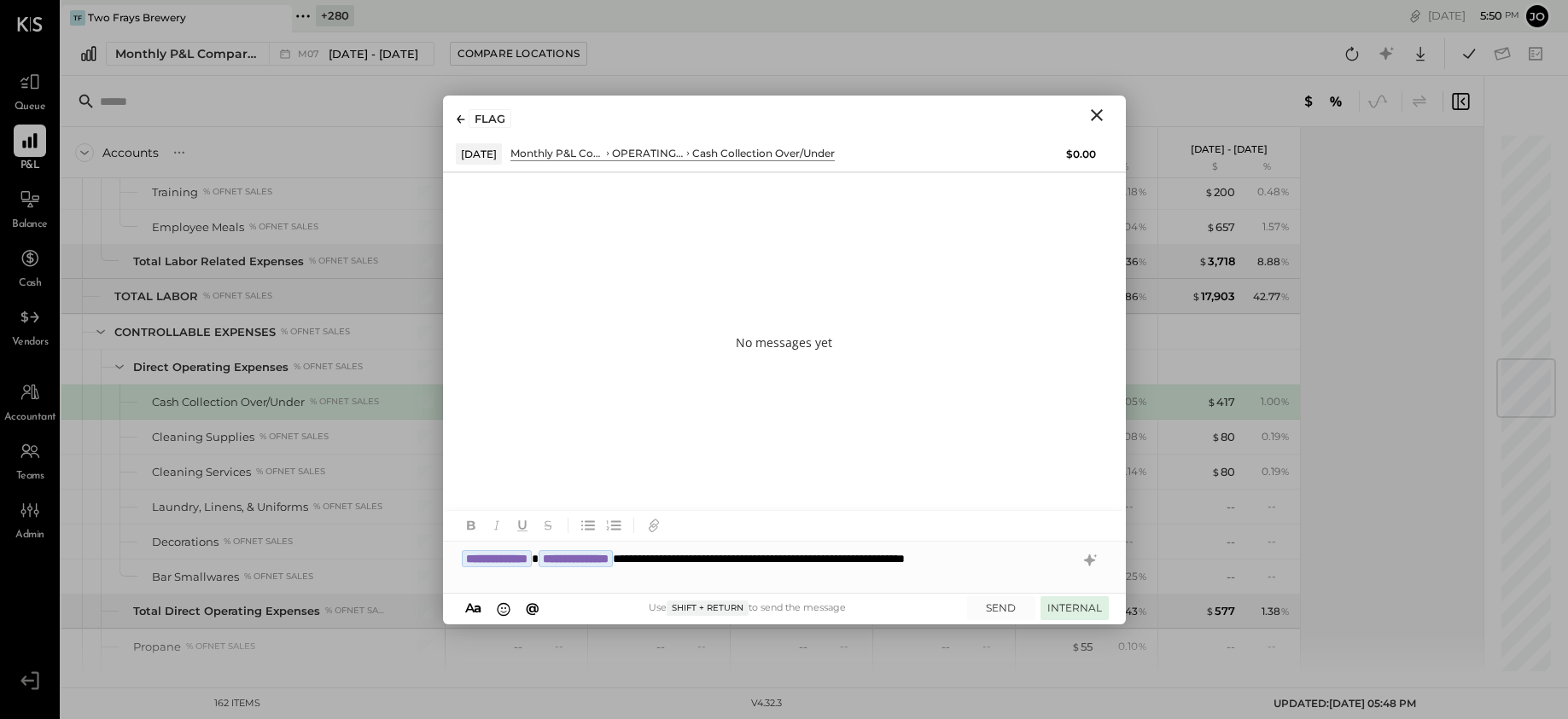
click at [1081, 574] on button "INTERNAL" at bounding box center [1075, 608] width 69 height 23
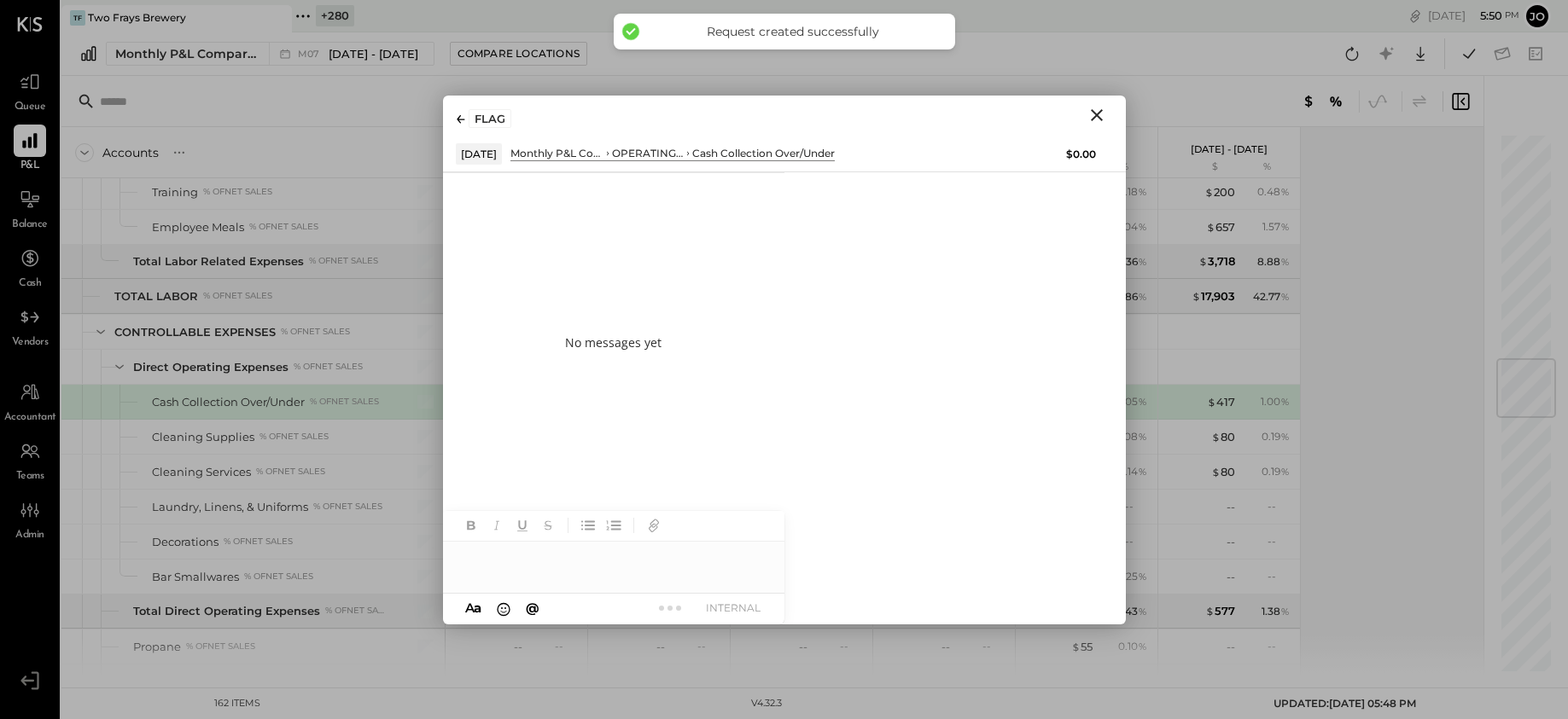
click at [1104, 120] on icon "Close" at bounding box center [1096, 114] width 20 height 20
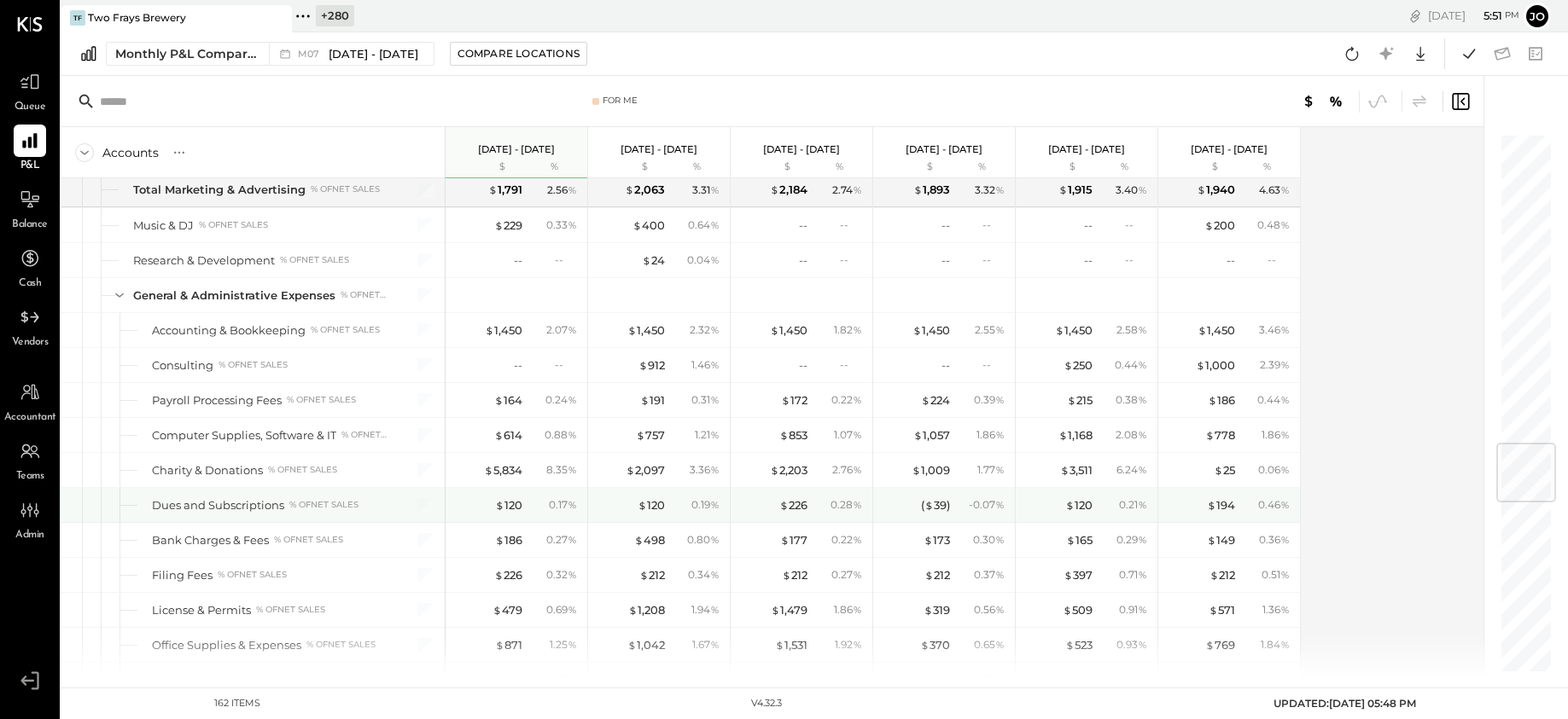
scroll to position [2599, 0]
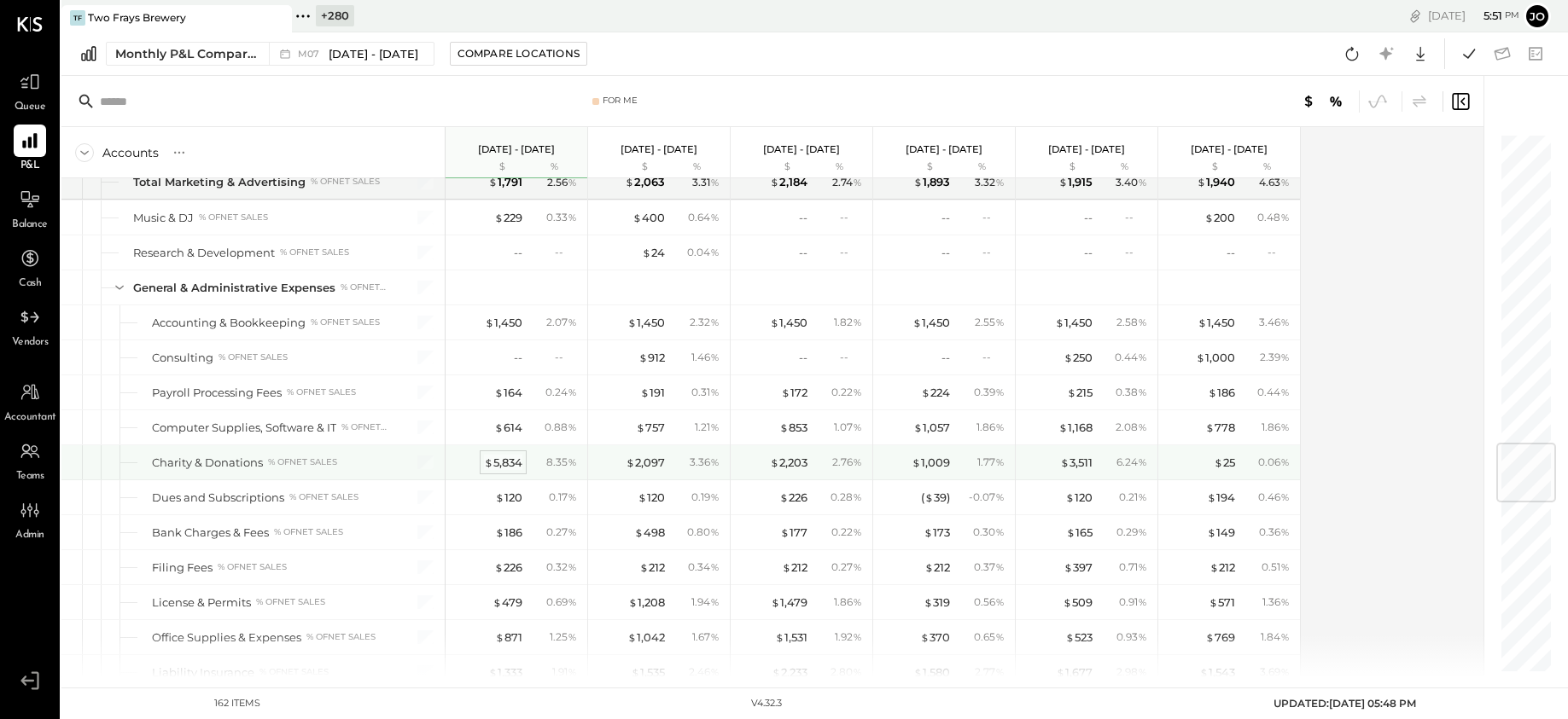
click at [508, 465] on div "$ 5,834" at bounding box center [503, 462] width 38 height 16
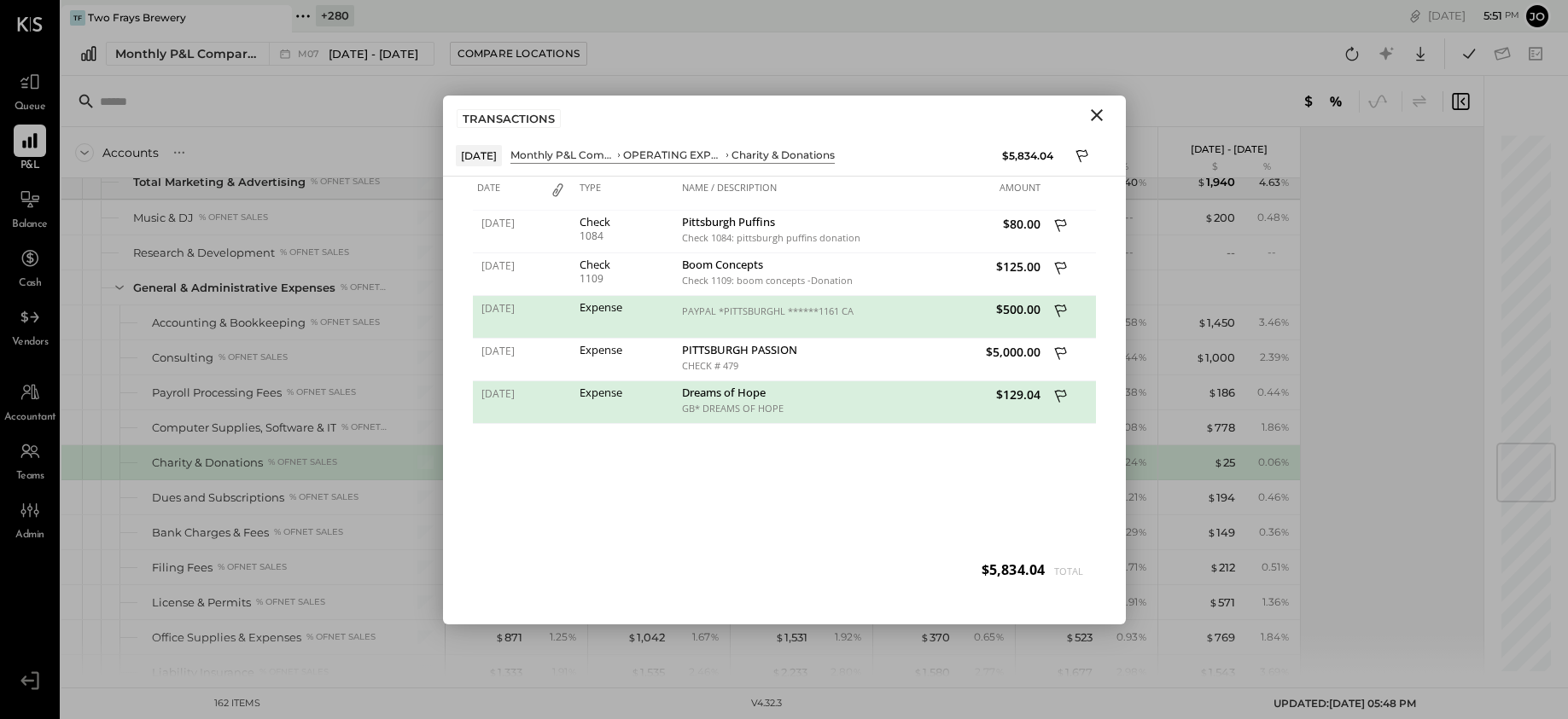
click at [1100, 116] on icon "Close" at bounding box center [1096, 114] width 20 height 20
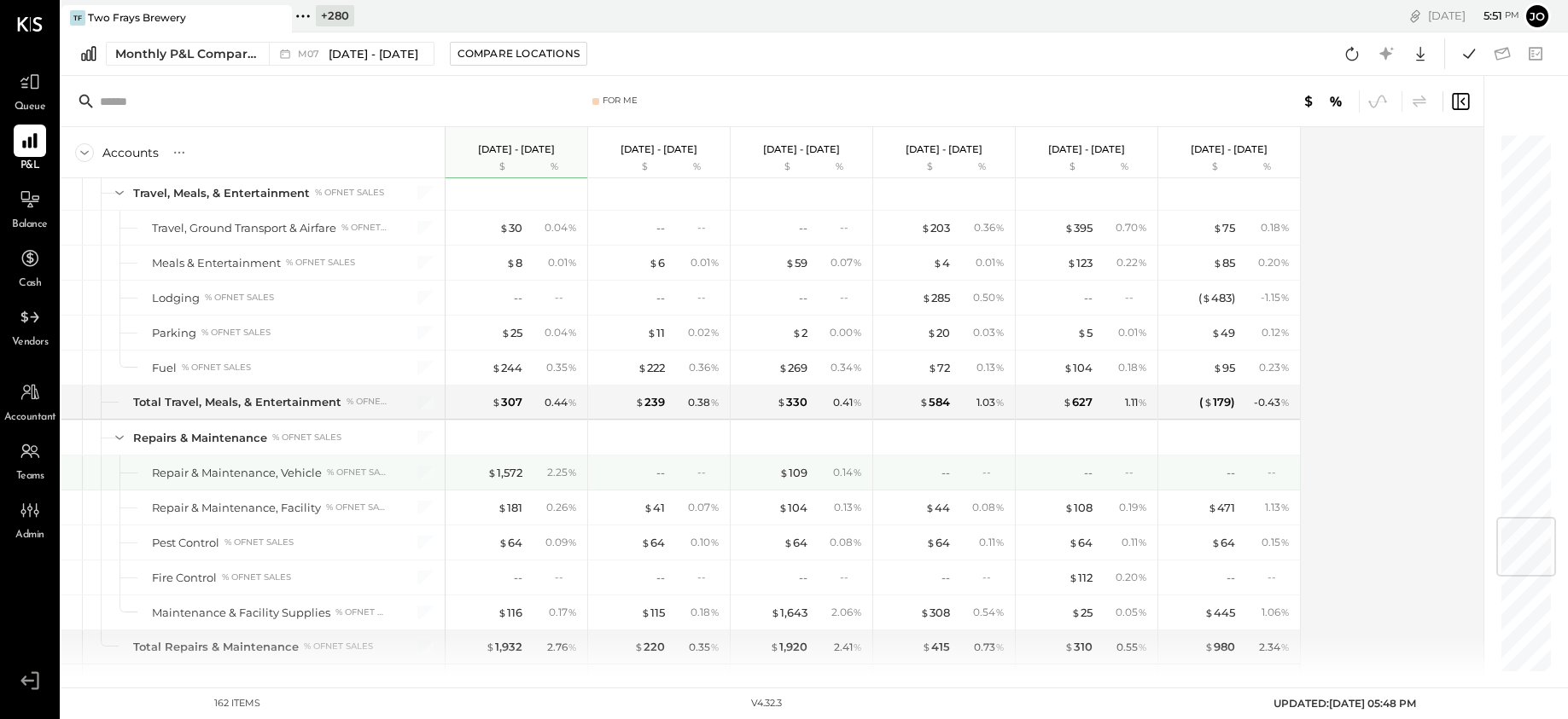
scroll to position [3221, 0]
click at [519, 473] on div "$ 1,572" at bounding box center [505, 469] width 35 height 16
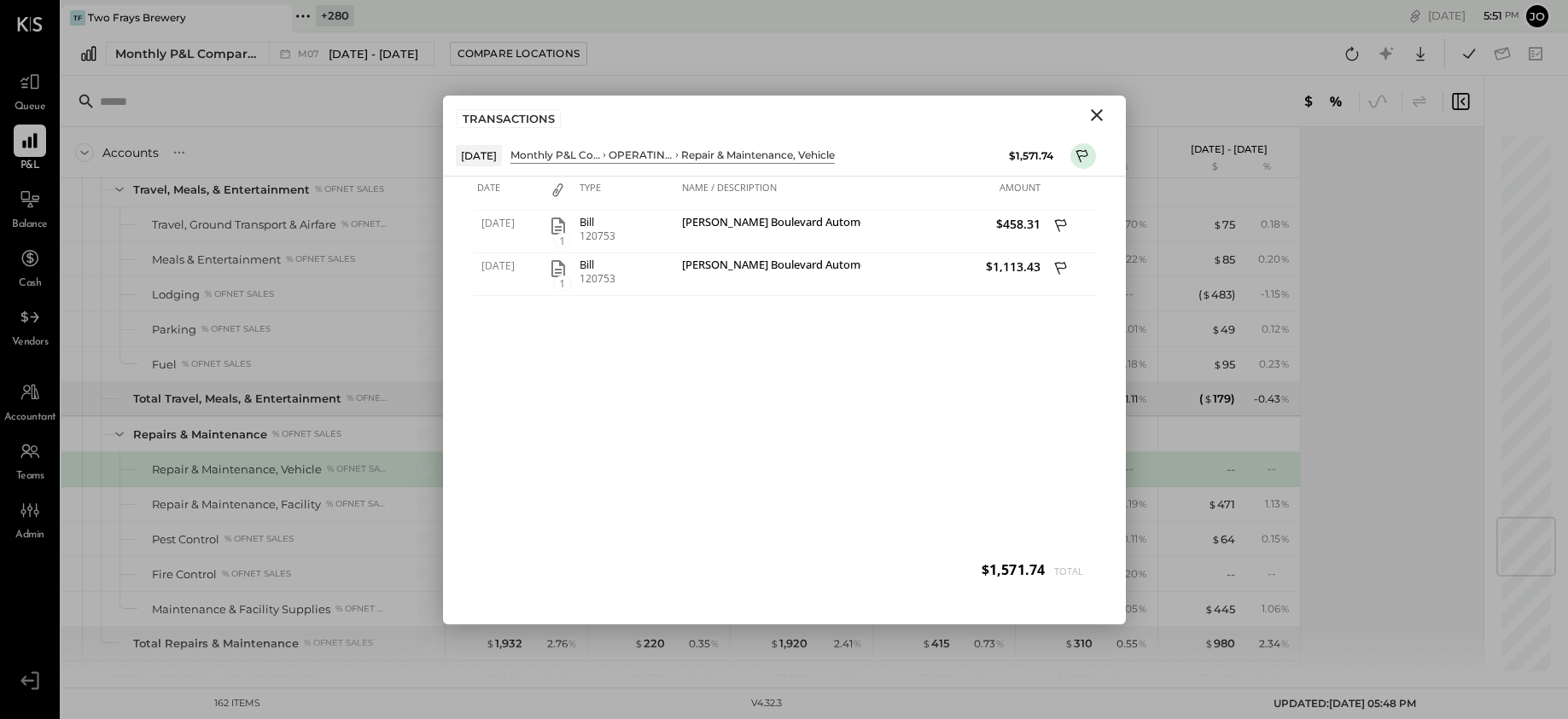
click at [1082, 118] on button "Close" at bounding box center [1097, 114] width 31 height 22
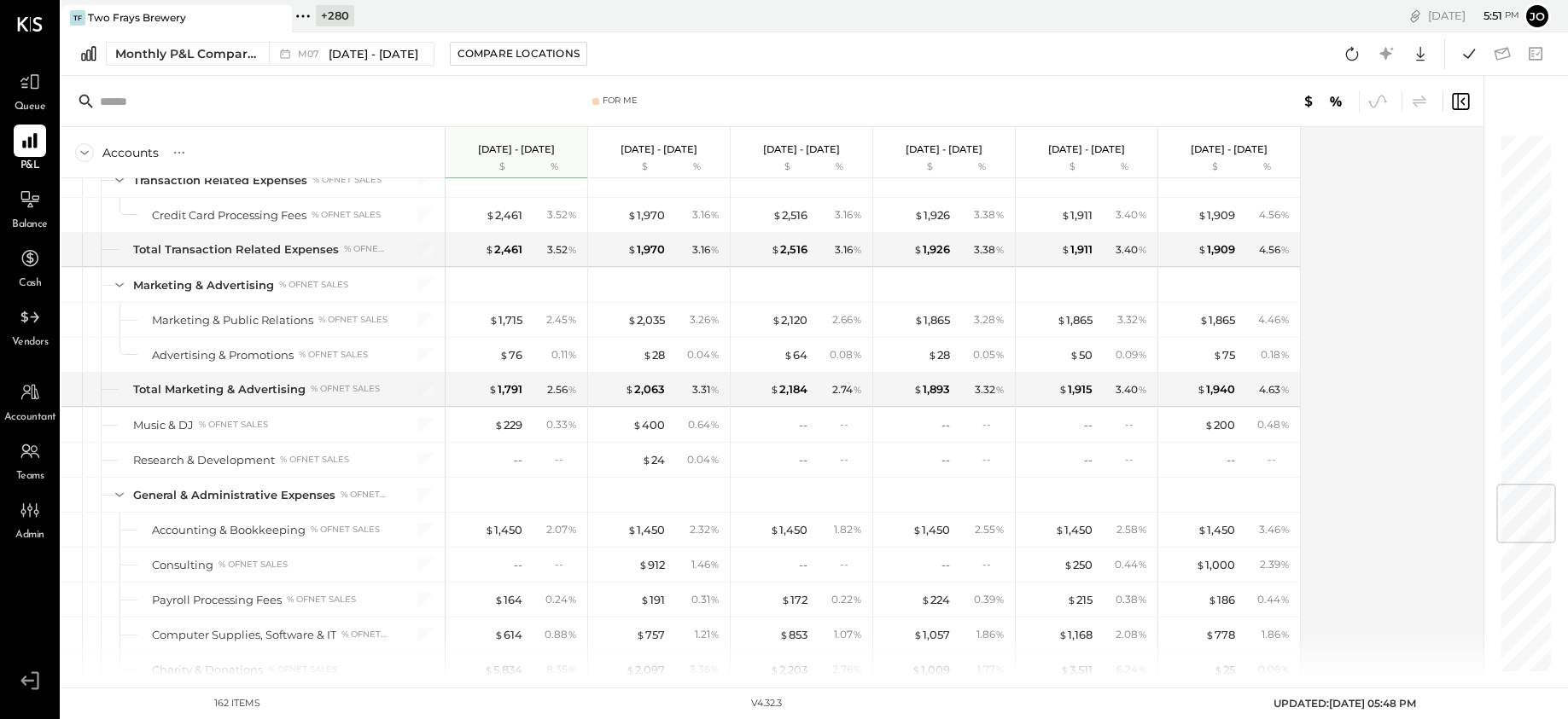
scroll to position [2238, 0]
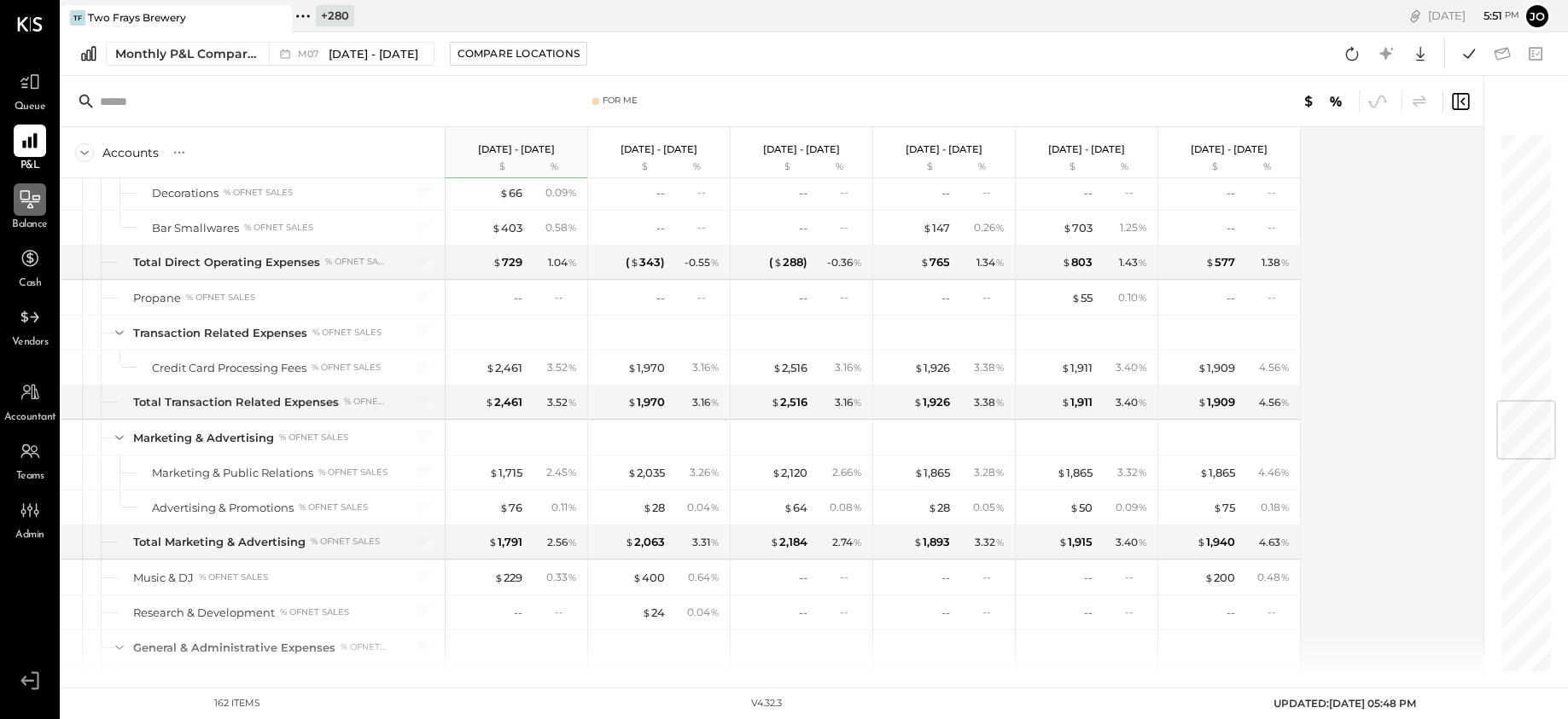
click at [32, 204] on icon at bounding box center [30, 199] width 22 height 22
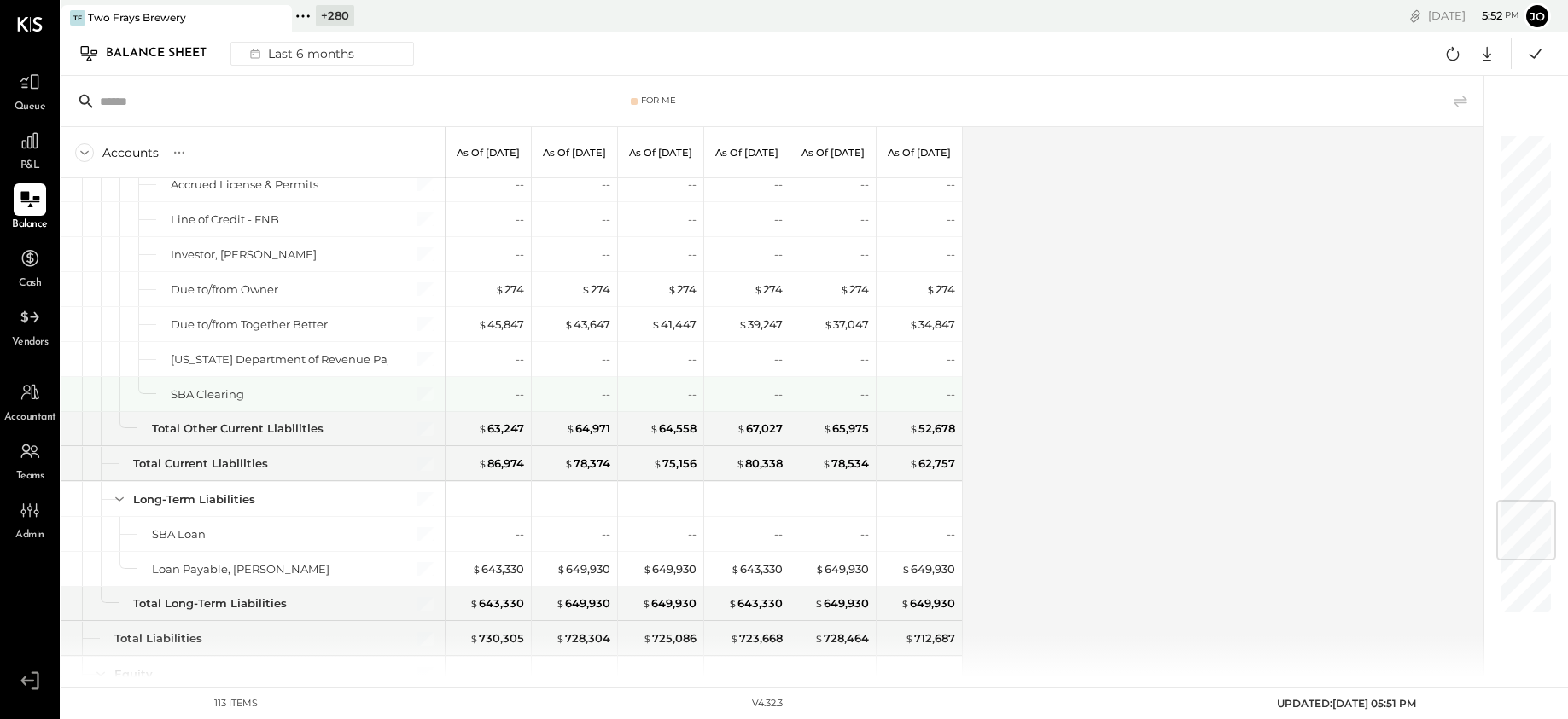
scroll to position [3004, 0]
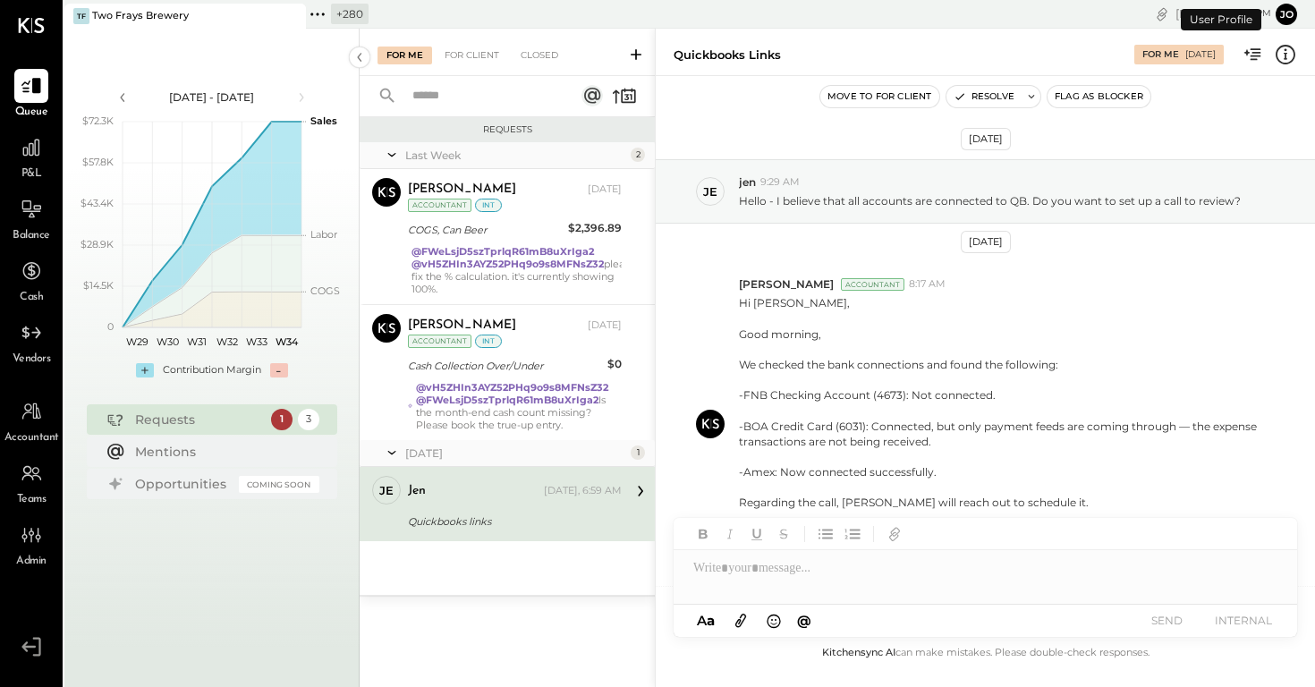
scroll to position [242, 0]
